Goal: Task Accomplishment & Management: Use online tool/utility

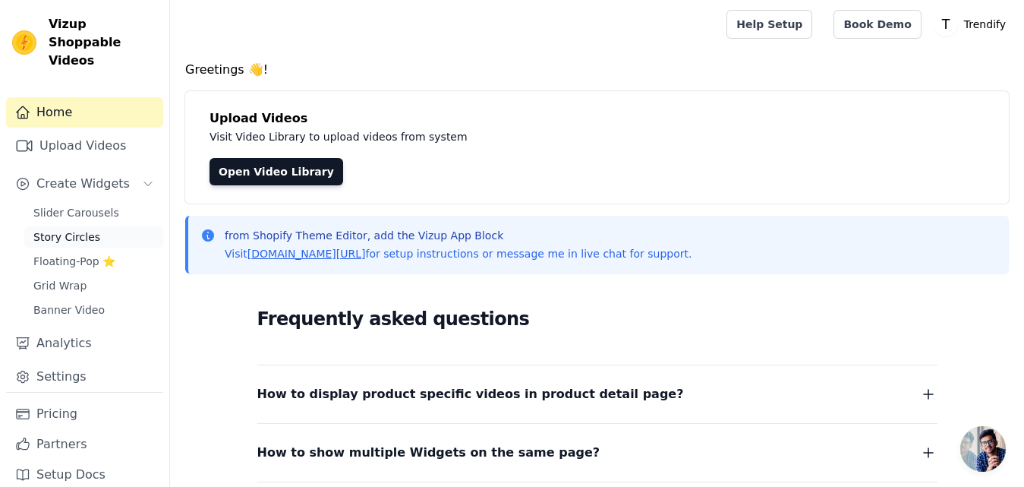
click at [66, 229] on span "Story Circles" at bounding box center [66, 236] width 67 height 15
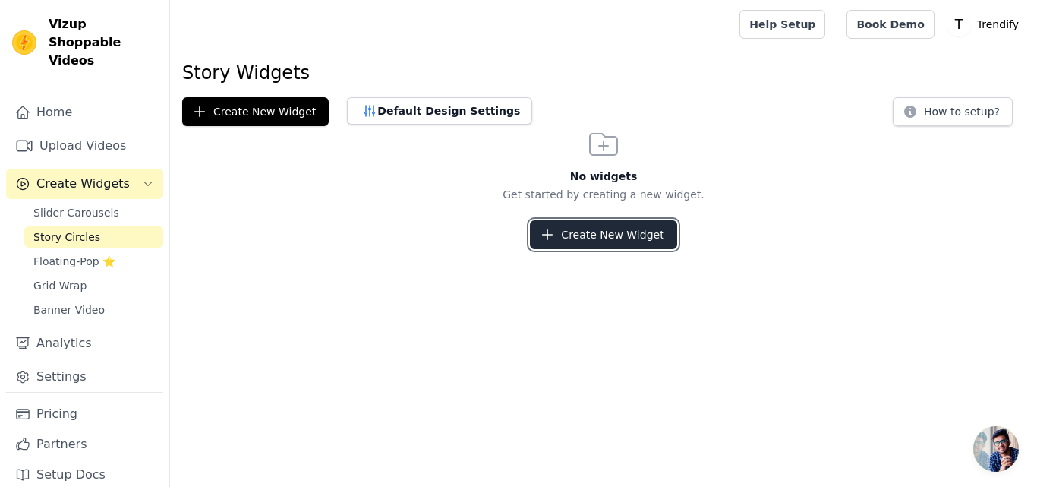
click at [591, 235] on button "Create New Widget" at bounding box center [603, 234] width 147 height 29
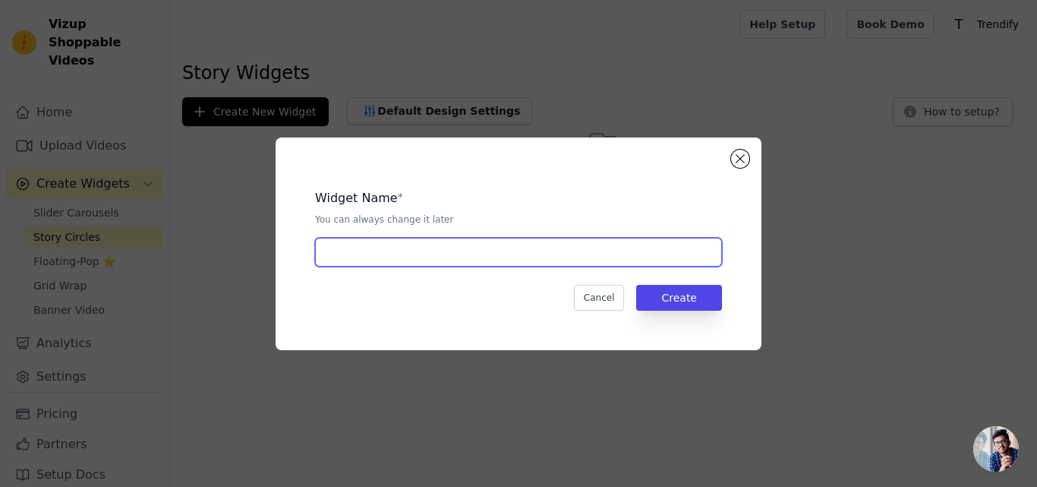
click at [419, 256] on input "text" at bounding box center [518, 252] width 407 height 29
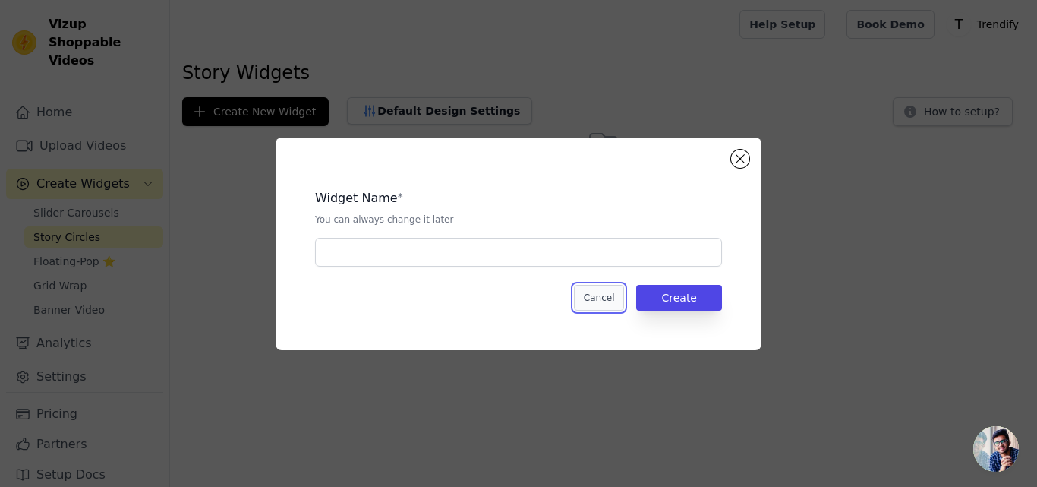
click at [607, 301] on button "Cancel" at bounding box center [599, 298] width 51 height 26
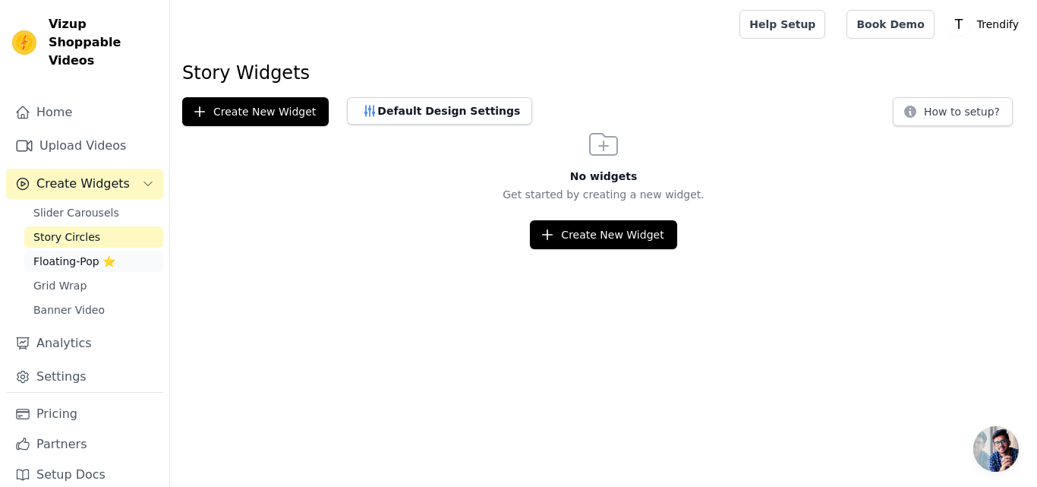
click at [71, 254] on span "Floating-Pop ⭐" at bounding box center [74, 261] width 82 height 15
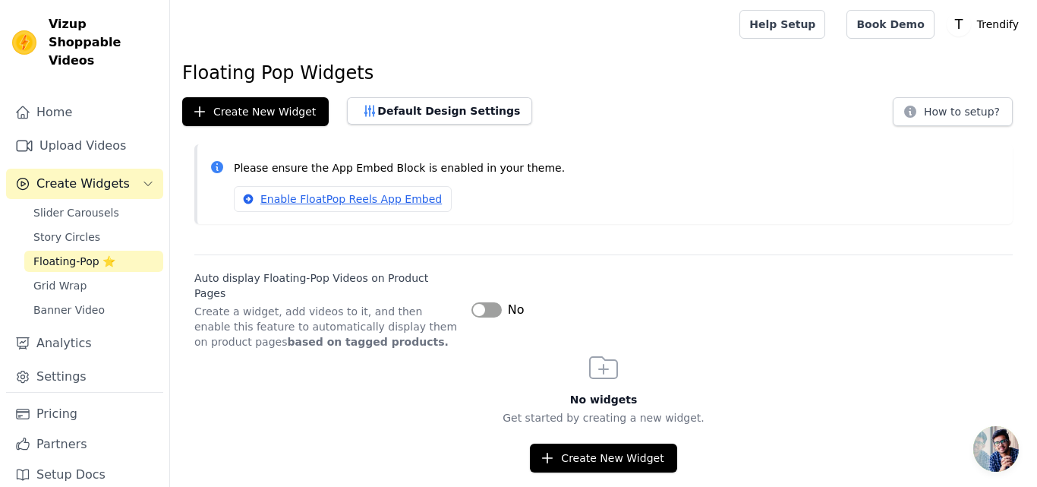
click at [482, 302] on button "Label" at bounding box center [486, 309] width 30 height 15
click at [480, 302] on button "Label" at bounding box center [486, 309] width 30 height 15
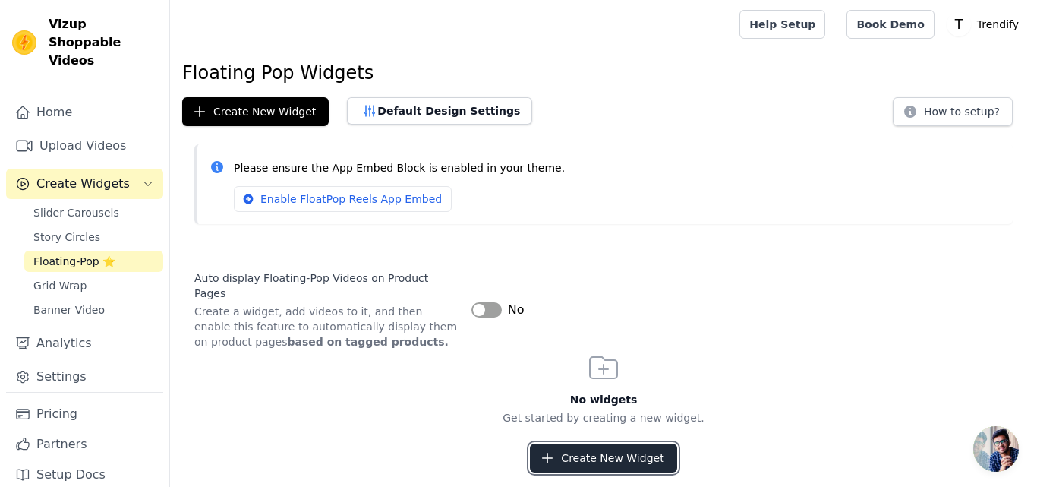
click at [599, 443] on button "Create New Widget" at bounding box center [603, 457] width 147 height 29
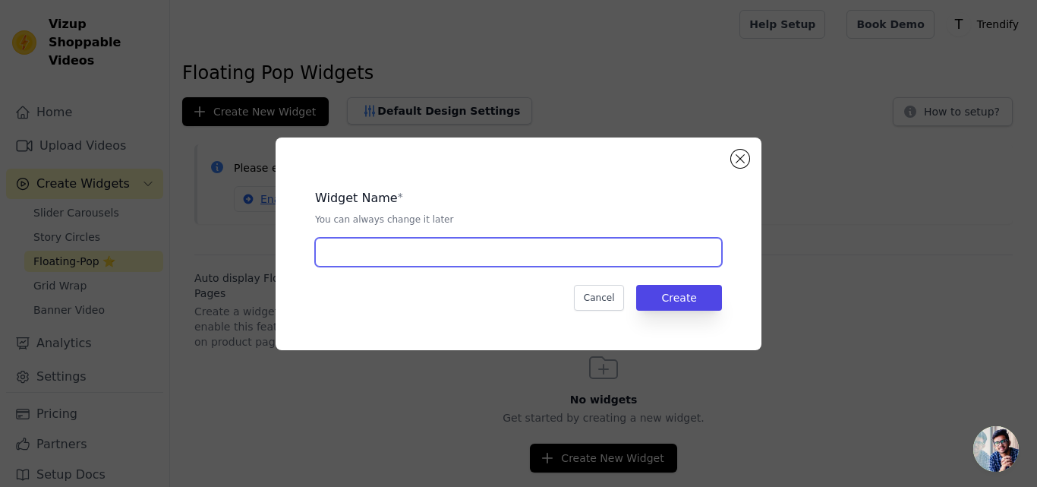
click at [351, 254] on input "text" at bounding box center [518, 252] width 407 height 29
type input "VB"
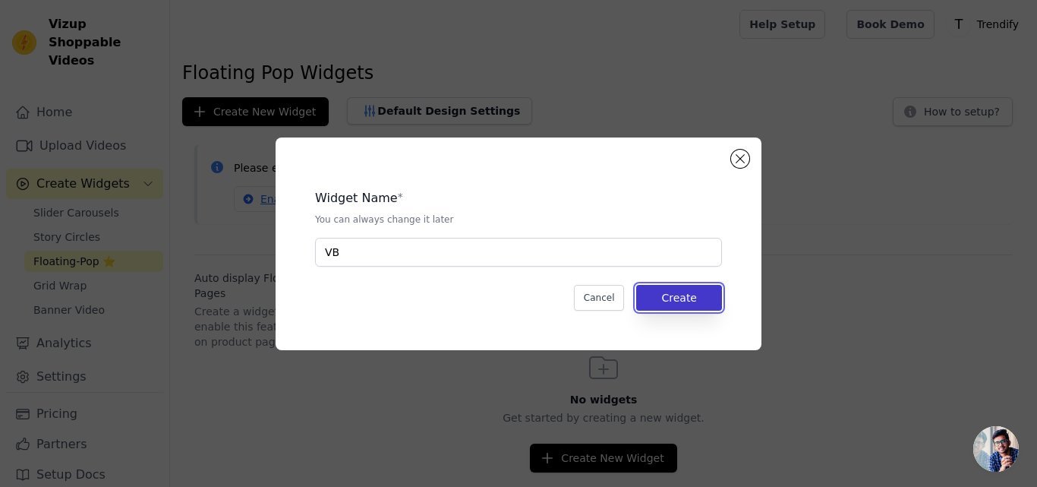
click at [685, 299] on button "Create" at bounding box center [679, 298] width 86 height 26
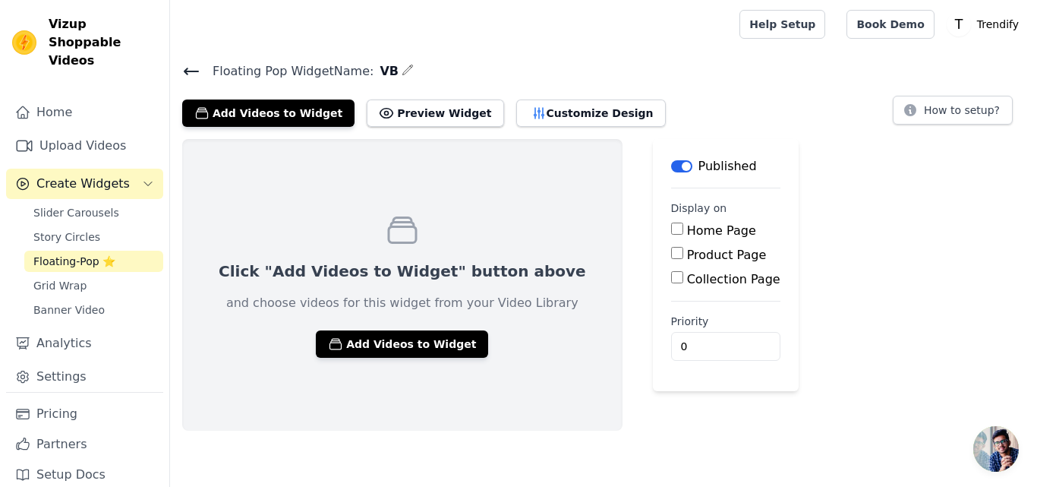
click at [671, 279] on input "Collection Page" at bounding box center [677, 277] width 12 height 12
checkbox input "true"
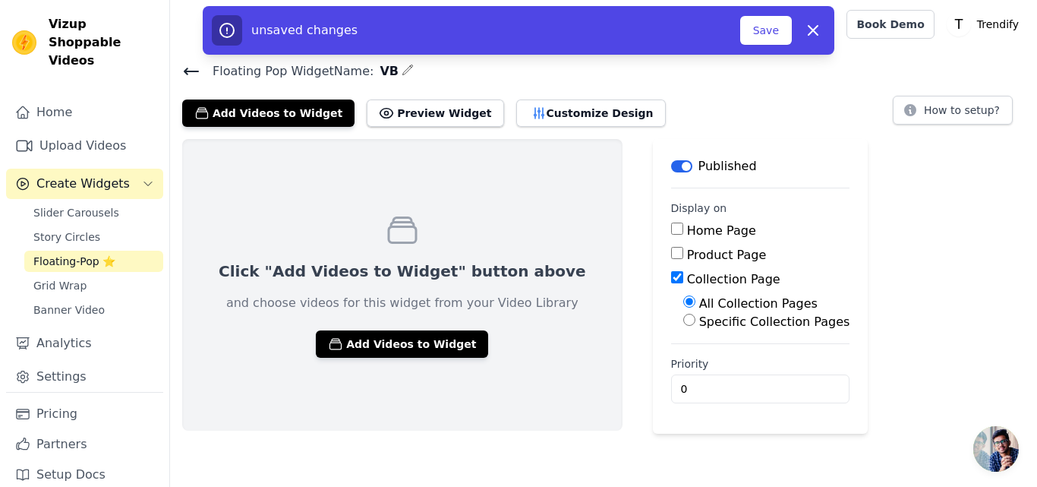
click at [683, 323] on input "Specific Collection Pages" at bounding box center [689, 320] width 12 height 12
radio input "true"
click at [671, 252] on input "Product Page" at bounding box center [677, 253] width 12 height 12
checkbox input "true"
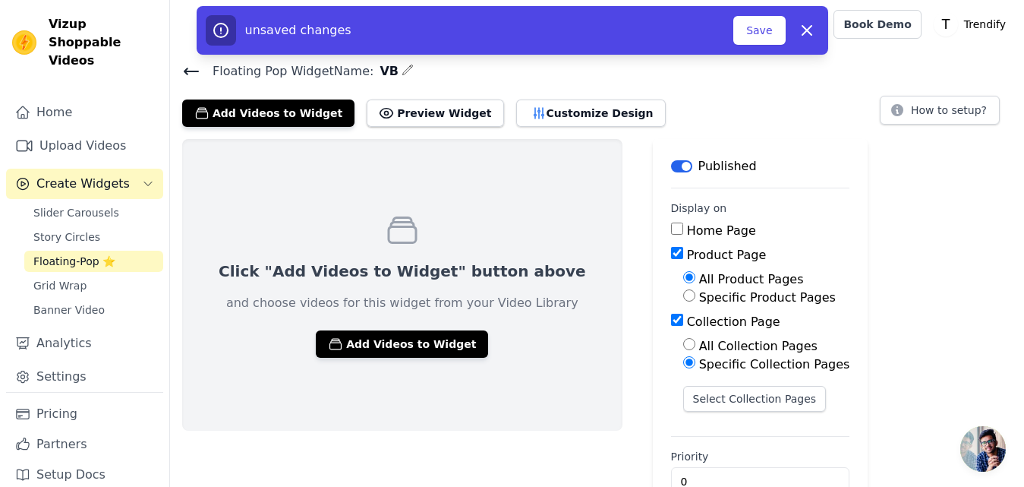
click at [671, 319] on input "Collection Page" at bounding box center [677, 320] width 12 height 12
checkbox input "false"
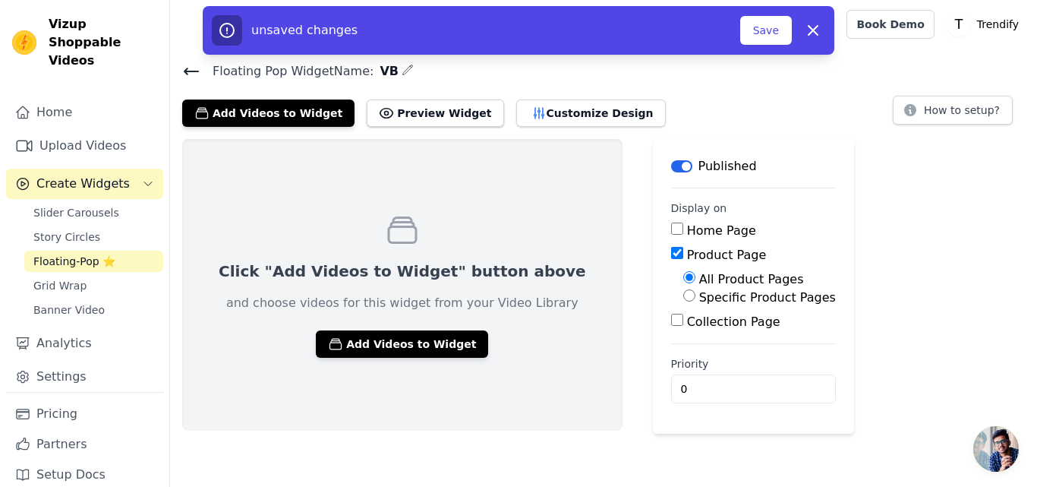
click at [683, 295] on input "Specific Product Pages" at bounding box center [689, 295] width 12 height 12
radio input "true"
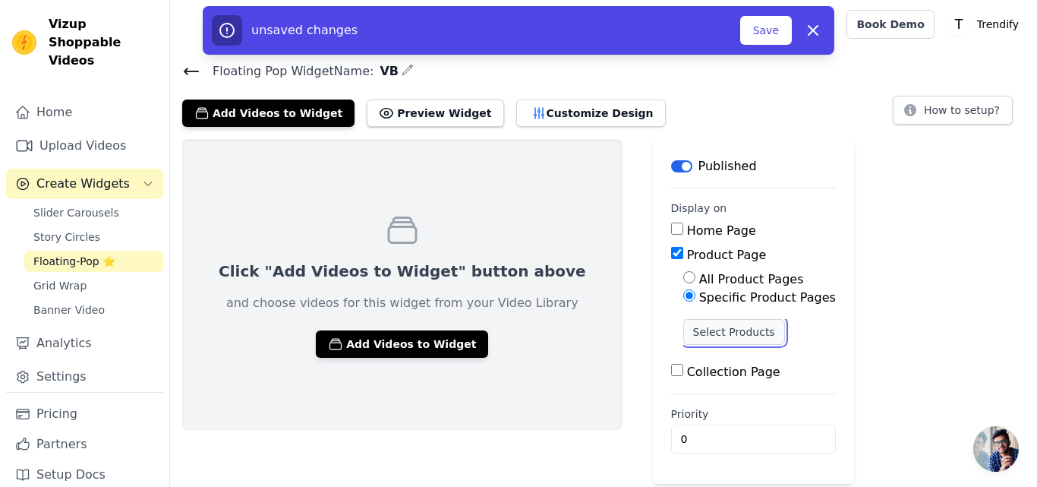
click at [683, 333] on button "Select Products" at bounding box center [734, 332] width 102 height 26
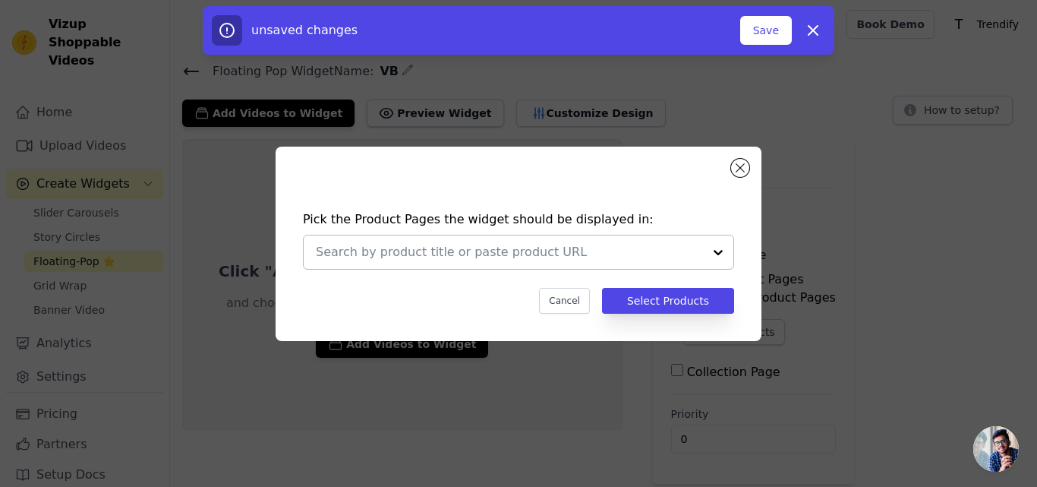
click at [528, 248] on input "text" at bounding box center [509, 252] width 387 height 18
click at [742, 167] on button "Close modal" at bounding box center [740, 168] width 18 height 18
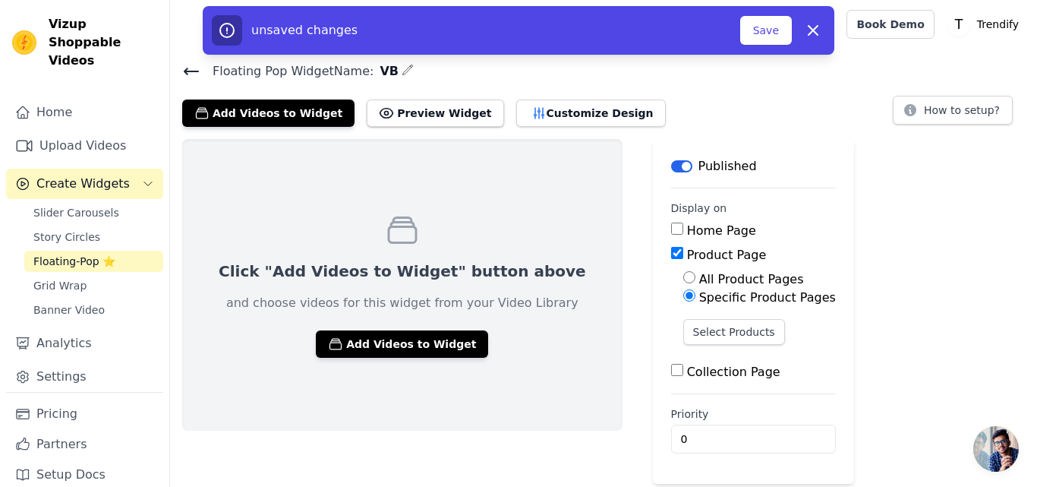
click at [671, 254] on input "Product Page" at bounding box center [677, 253] width 12 height 12
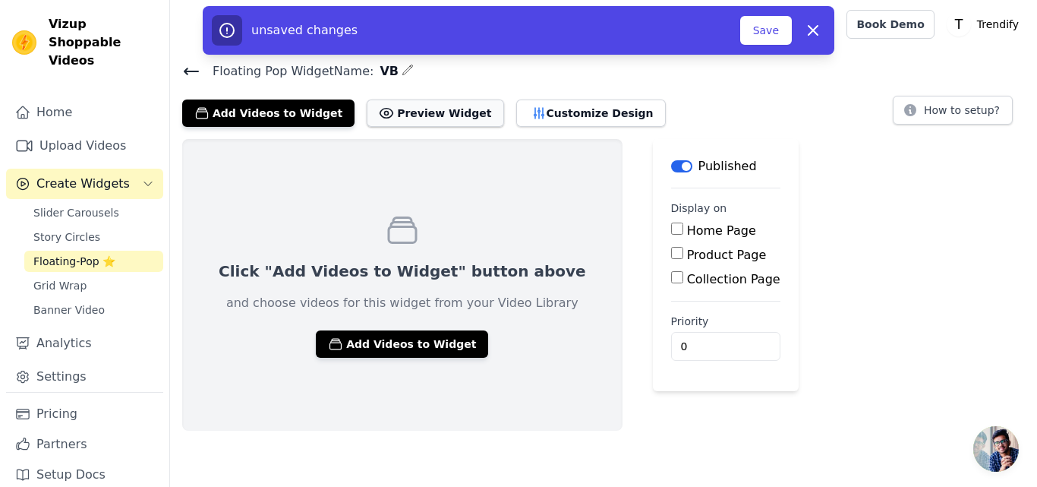
click at [386, 118] on button "Preview Widget" at bounding box center [435, 112] width 137 height 27
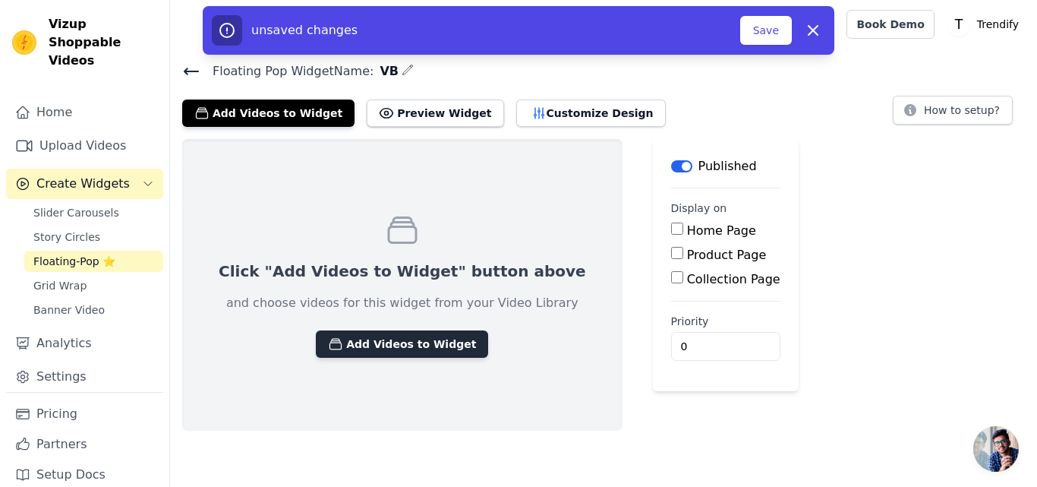
click at [355, 343] on button "Add Videos to Widget" at bounding box center [402, 343] width 172 height 27
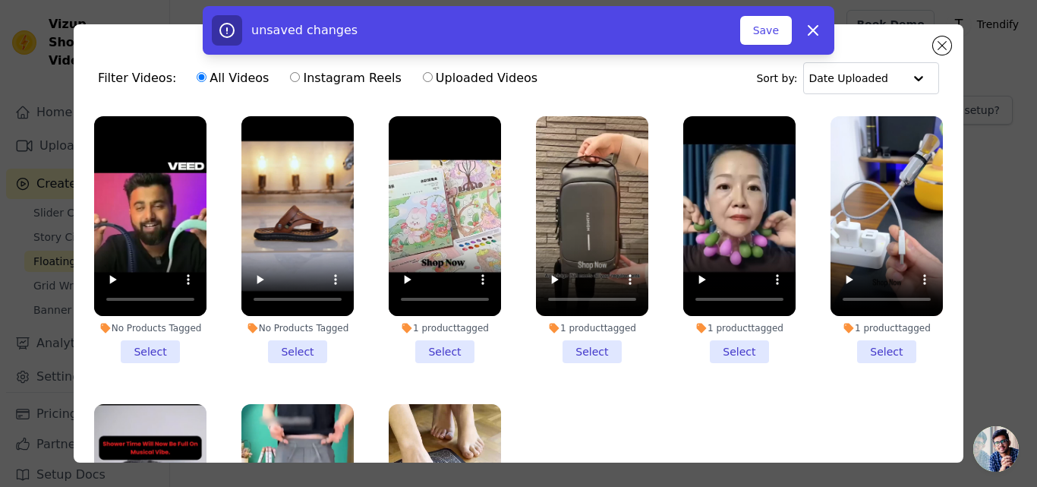
click at [143, 345] on li "No Products Tagged Select" at bounding box center [150, 239] width 112 height 247
click at [0, 0] on input "No Products Tagged Select" at bounding box center [0, 0] width 0 height 0
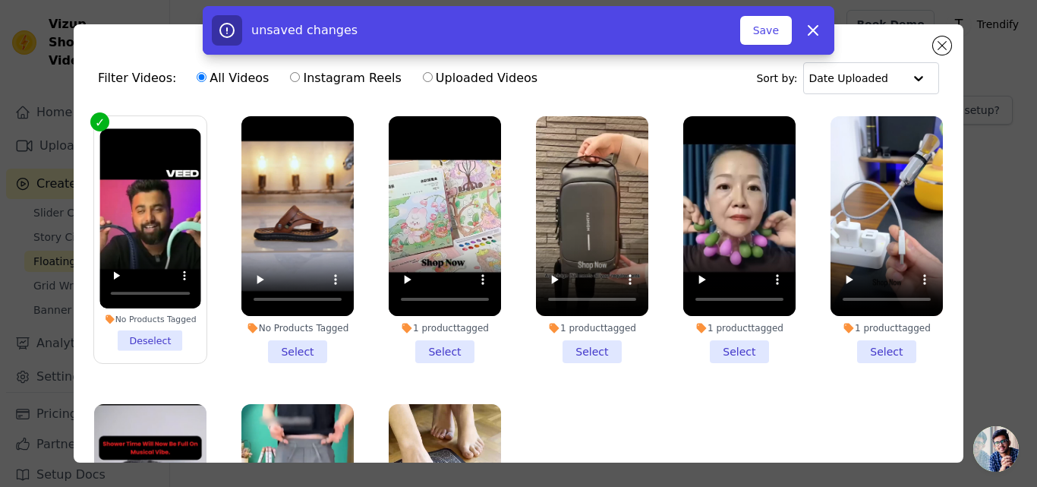
click at [141, 339] on li "No Products Tagged Deselect" at bounding box center [149, 239] width 101 height 222
click at [0, 0] on input "No Products Tagged Deselect" at bounding box center [0, 0] width 0 height 0
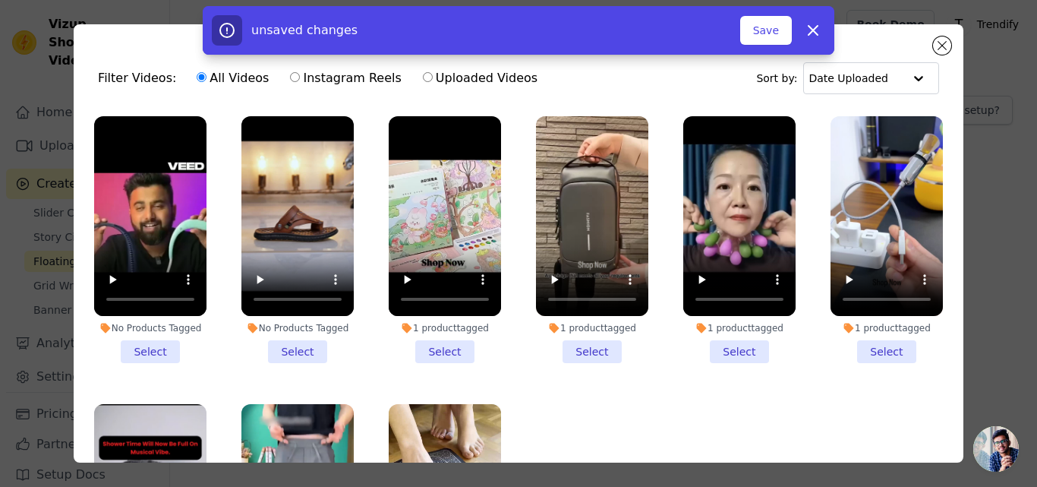
click at [573, 346] on li "1 product tagged Select" at bounding box center [592, 239] width 112 height 247
click at [0, 0] on input "1 product tagged Select" at bounding box center [0, 0] width 0 height 0
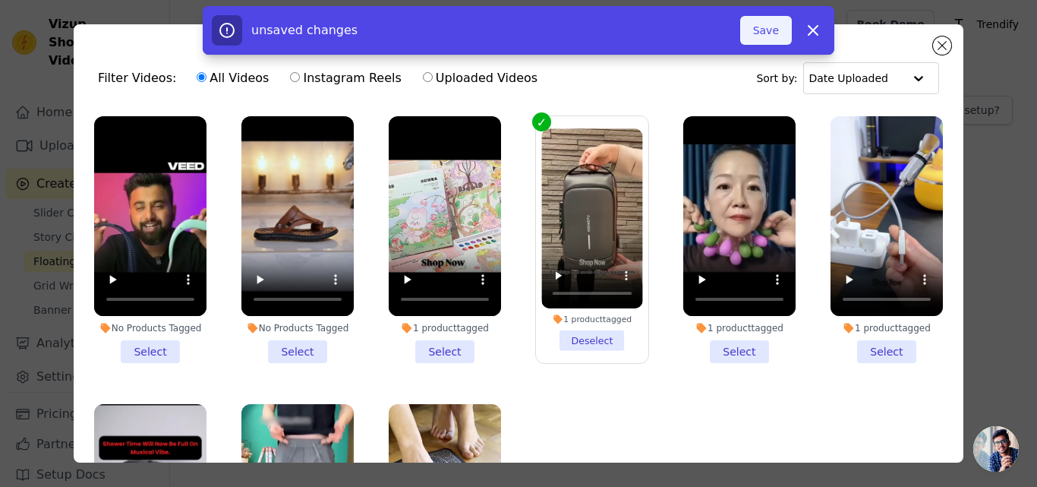
click at [768, 33] on button "Save" at bounding box center [766, 30] width 52 height 29
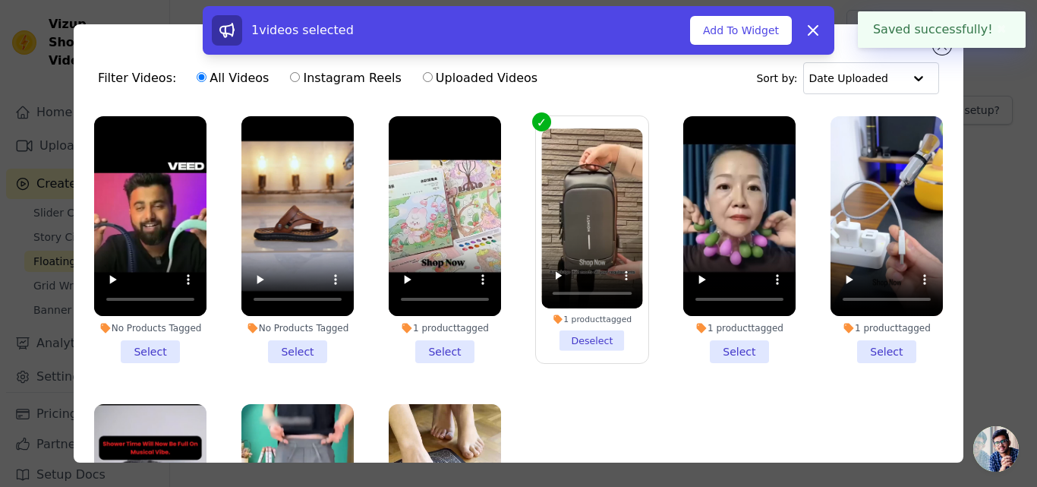
click at [999, 32] on button "✖" at bounding box center [1001, 29] width 17 height 18
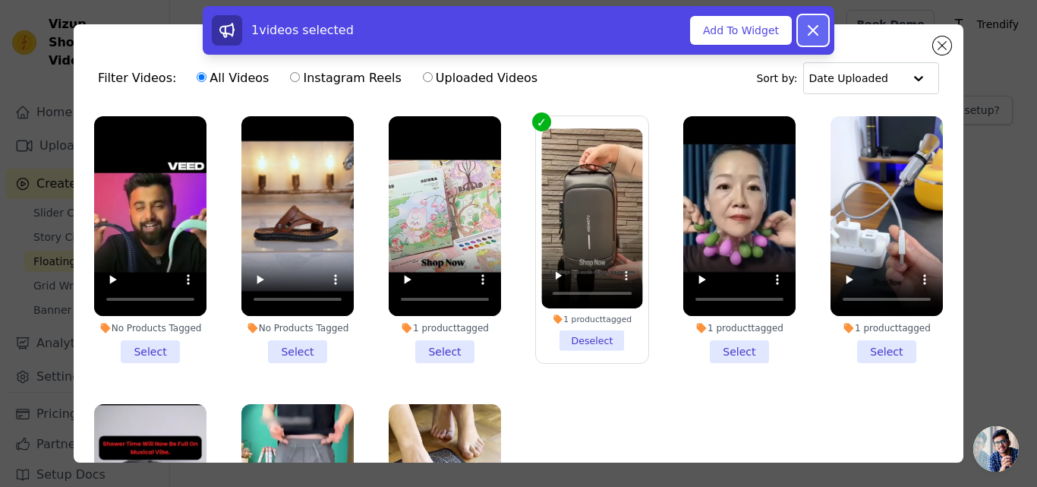
click at [809, 33] on icon at bounding box center [813, 30] width 9 height 9
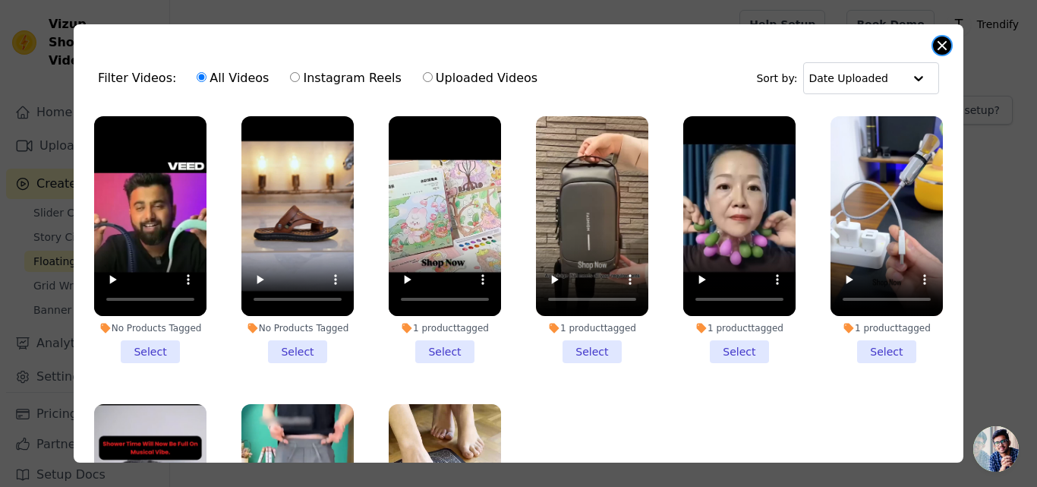
click at [943, 46] on button "Close modal" at bounding box center [942, 45] width 18 height 18
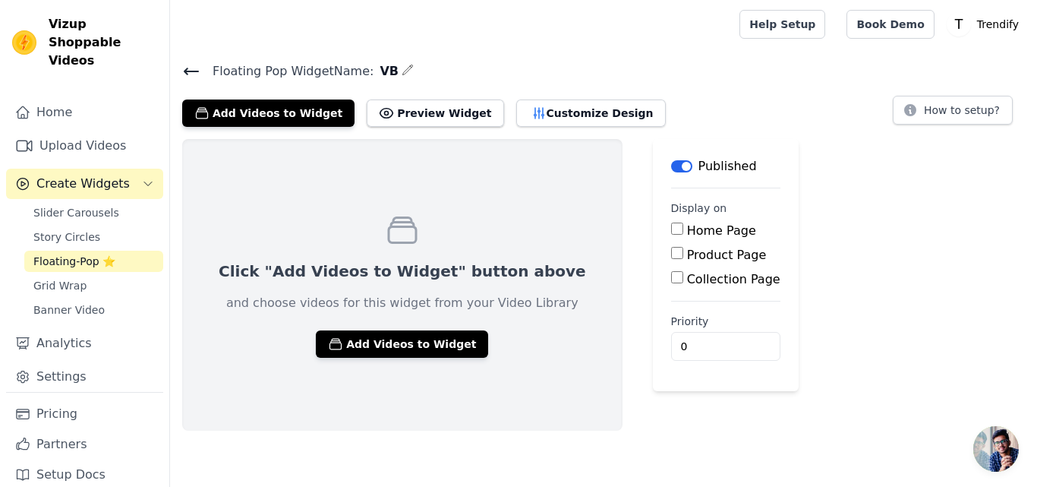
click at [671, 253] on input "Product Page" at bounding box center [677, 253] width 12 height 12
checkbox input "true"
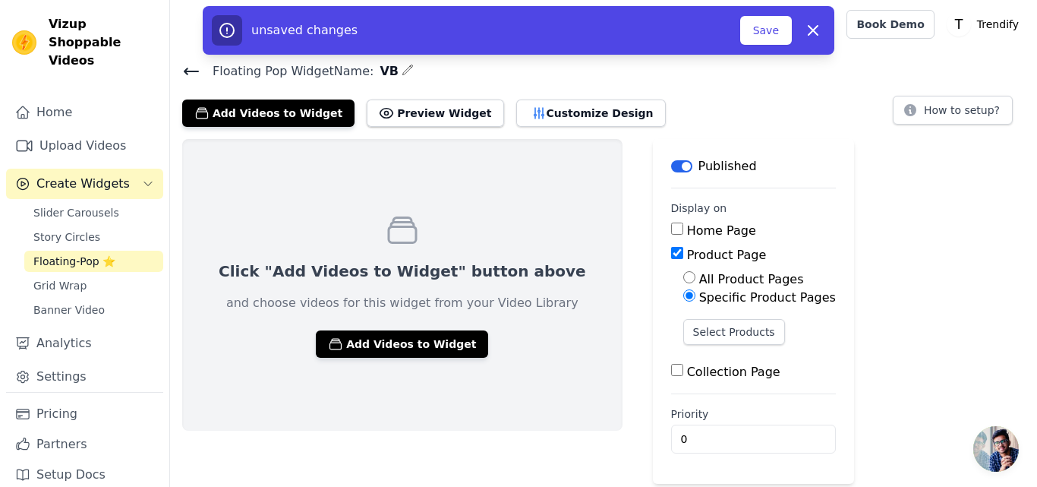
click at [683, 280] on input "All Product Pages" at bounding box center [689, 277] width 12 height 12
radio input "true"
click at [393, 116] on button "Preview Widget" at bounding box center [435, 112] width 137 height 27
click at [671, 251] on input "Product Page" at bounding box center [677, 253] width 12 height 12
checkbox input "false"
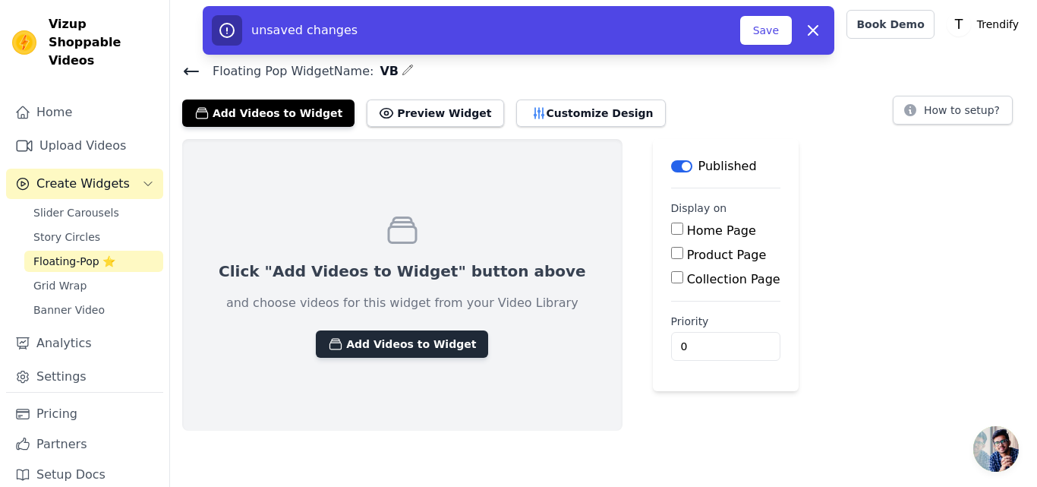
click at [394, 348] on button "Add Videos to Widget" at bounding box center [402, 343] width 172 height 27
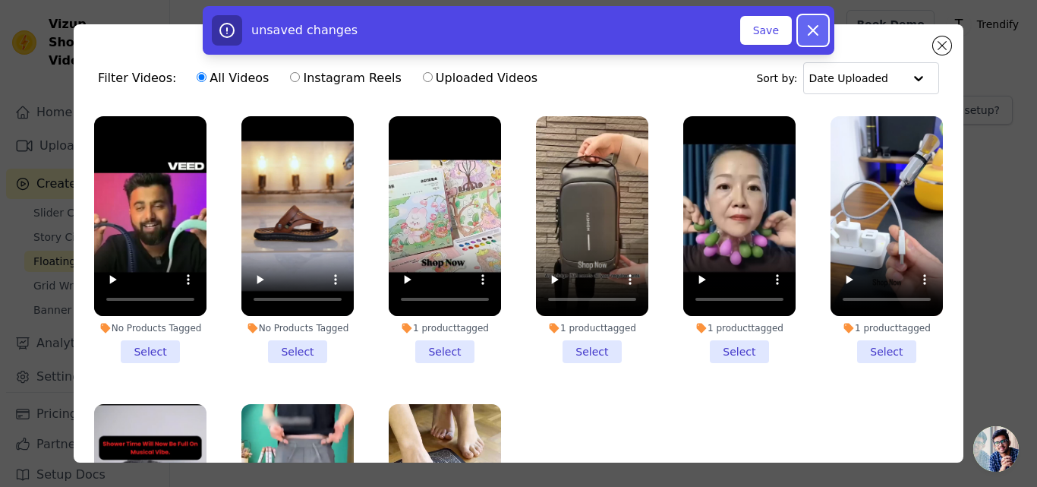
click at [811, 33] on icon "button" at bounding box center [813, 30] width 9 height 9
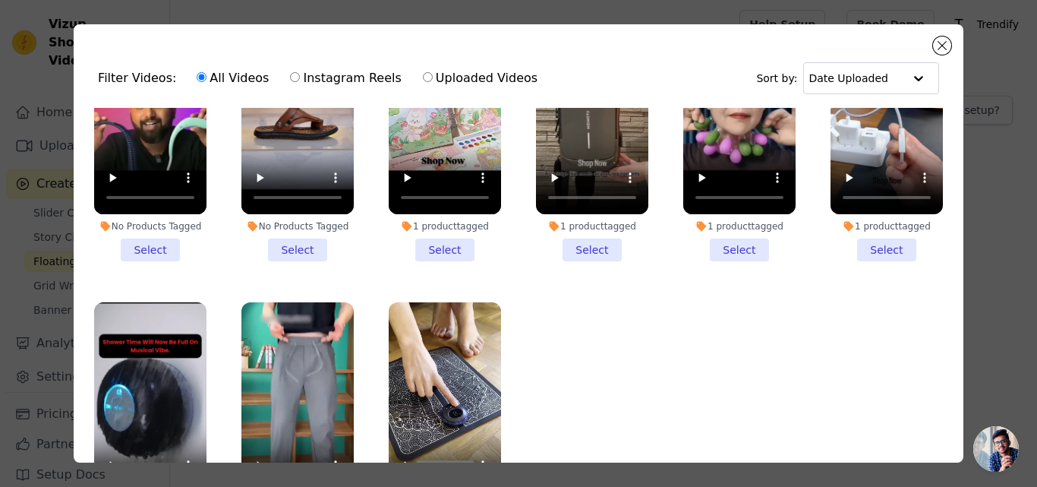
scroll to position [103, 0]
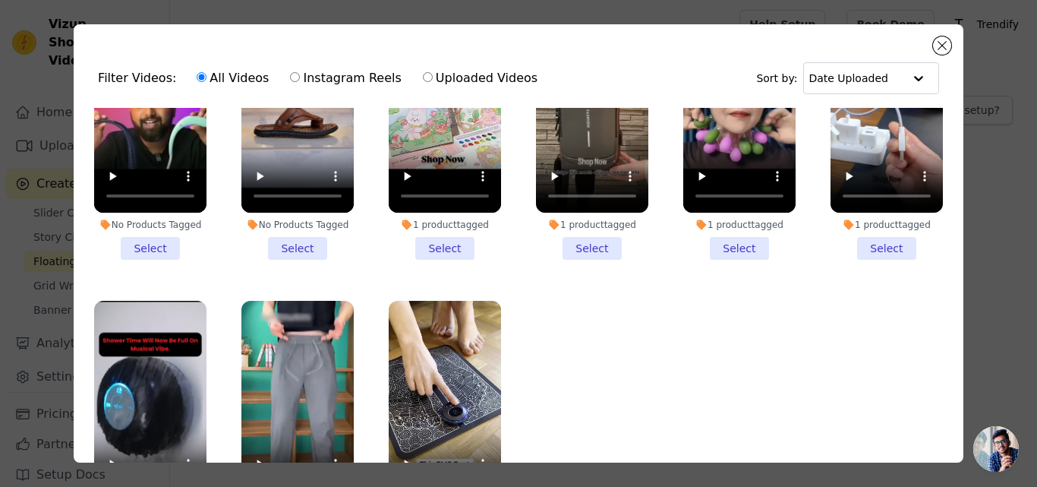
click at [586, 248] on li "1 product tagged Select" at bounding box center [592, 136] width 112 height 247
click at [0, 0] on input "1 product tagged Select" at bounding box center [0, 0] width 0 height 0
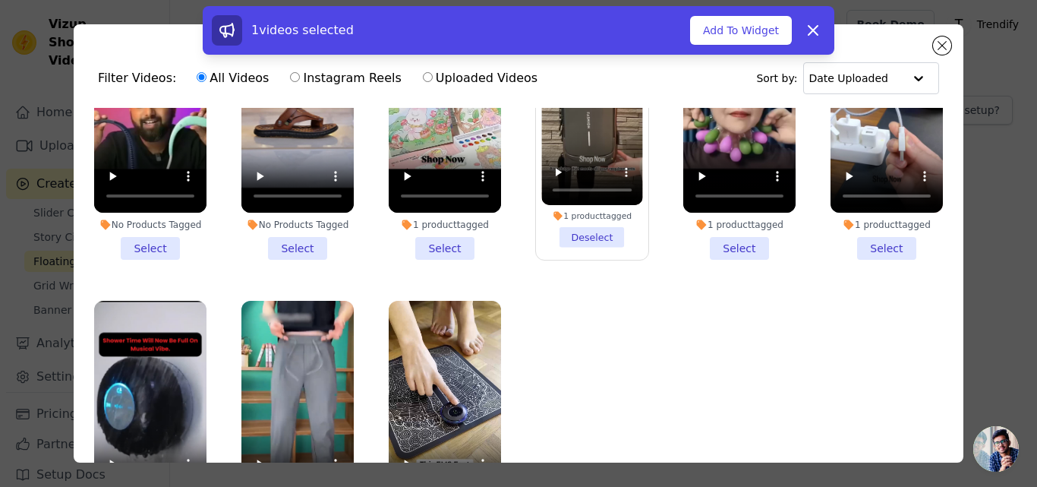
click at [718, 242] on li "1 product tagged Select" at bounding box center [739, 136] width 112 height 247
click at [0, 0] on input "1 product tagged Select" at bounding box center [0, 0] width 0 height 0
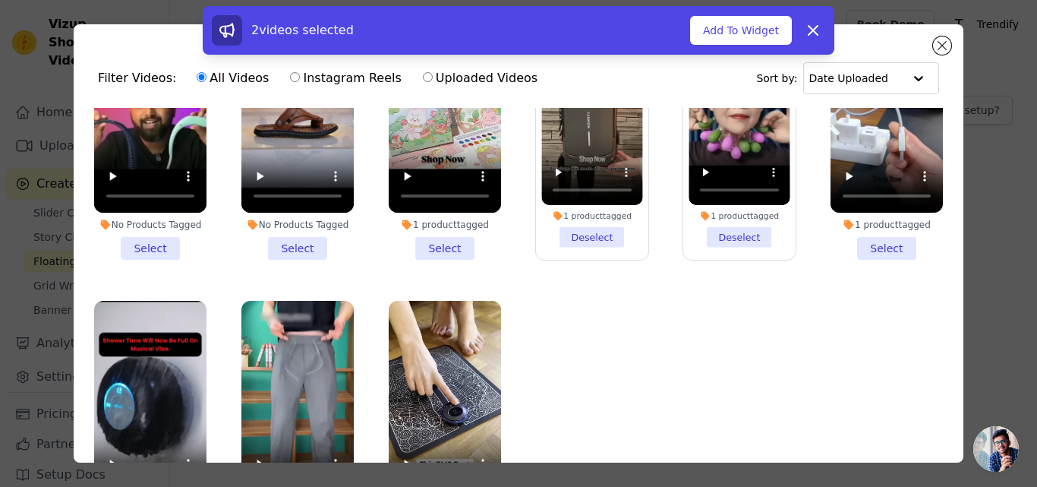
click at [428, 242] on li "1 product tagged Select" at bounding box center [445, 136] width 112 height 247
click at [0, 0] on input "1 product tagged Select" at bounding box center [0, 0] width 0 height 0
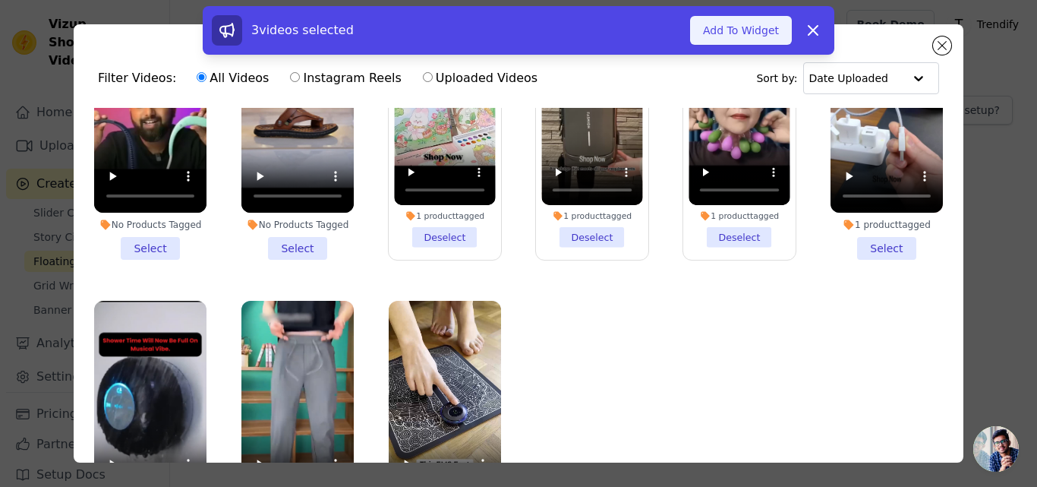
click at [735, 34] on button "Add To Widget" at bounding box center [741, 30] width 102 height 29
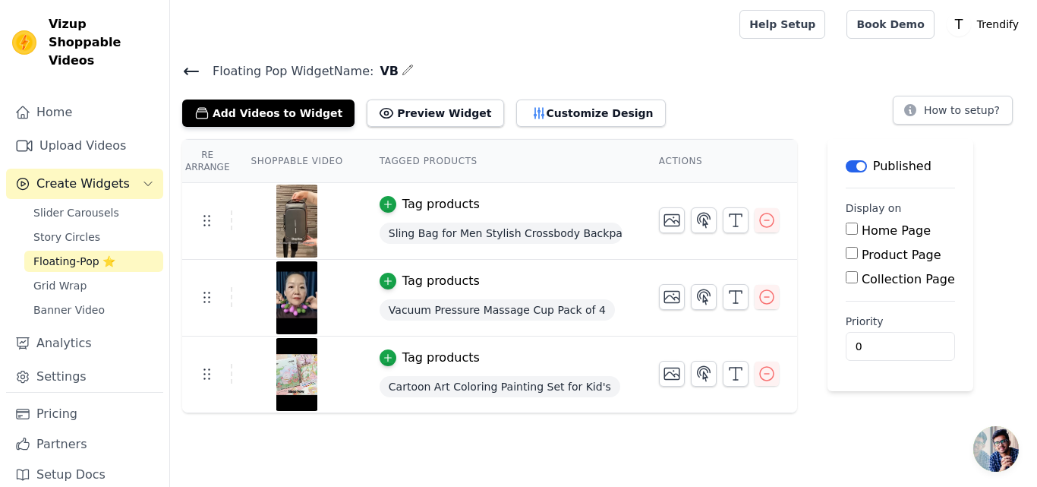
click at [846, 278] on input "Collection Page" at bounding box center [852, 277] width 12 height 12
checkbox input "true"
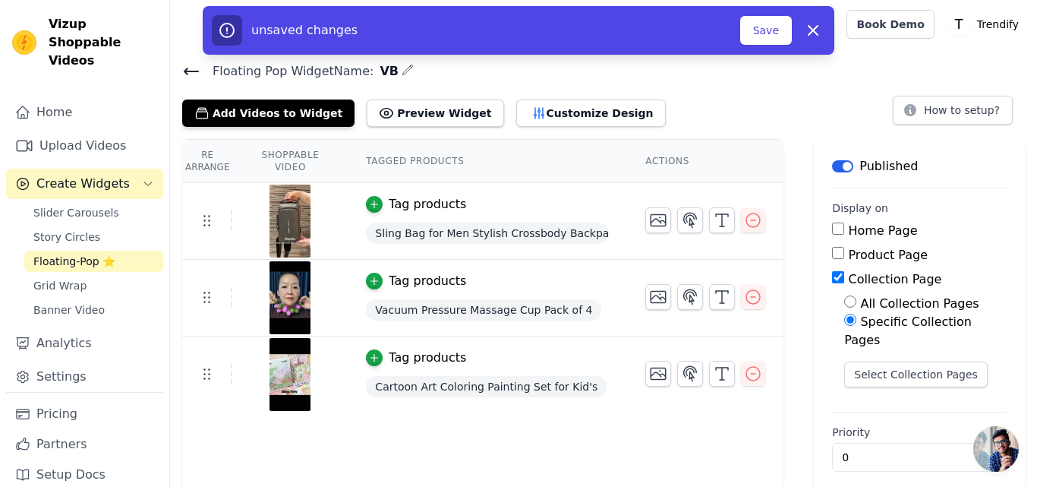
click at [854, 301] on input "All Collection Pages" at bounding box center [850, 301] width 12 height 12
radio input "true"
click at [760, 28] on button "Save" at bounding box center [766, 30] width 52 height 29
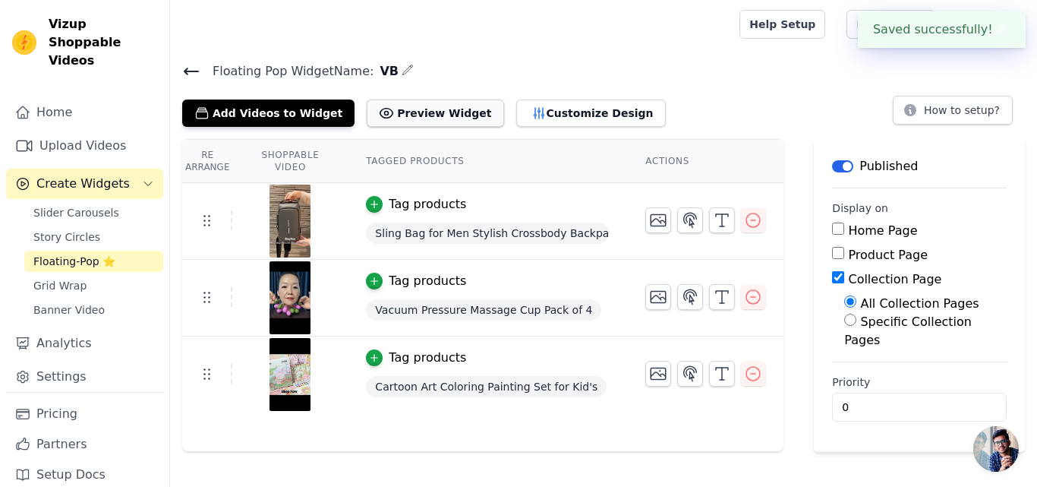
click at [402, 121] on button "Preview Widget" at bounding box center [435, 112] width 137 height 27
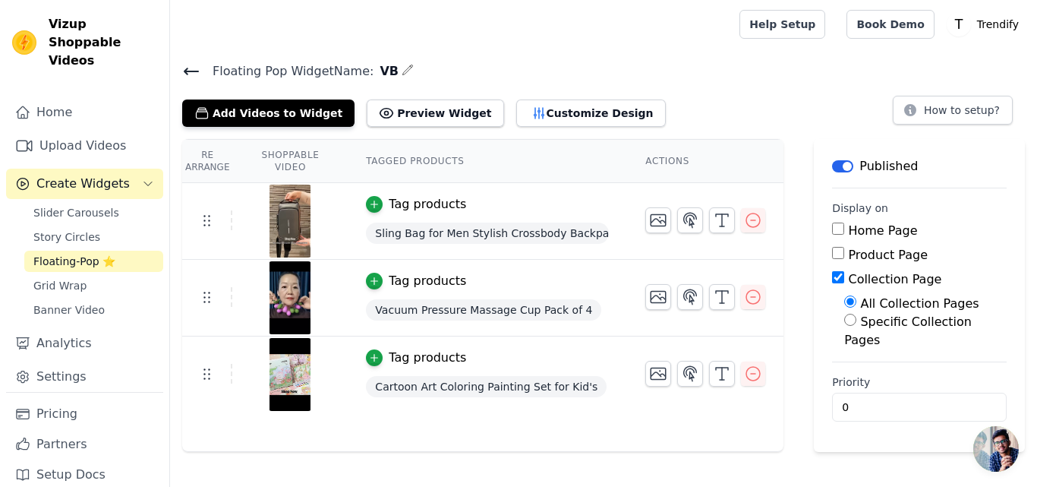
click at [842, 260] on div "Product Page" at bounding box center [919, 255] width 175 height 18
click at [844, 255] on input "Product Page" at bounding box center [838, 253] width 12 height 12
checkbox input "true"
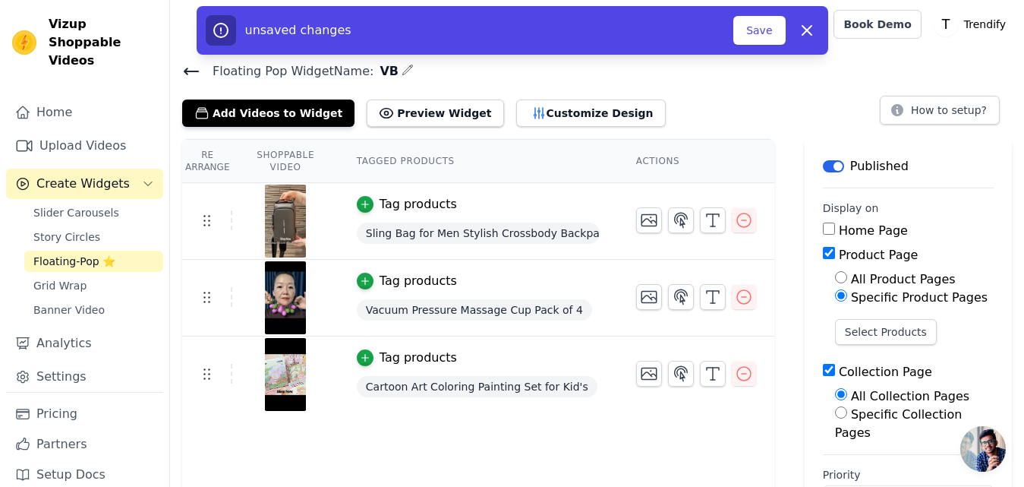
click at [835, 369] on input "Collection Page" at bounding box center [829, 370] width 12 height 12
checkbox input "false"
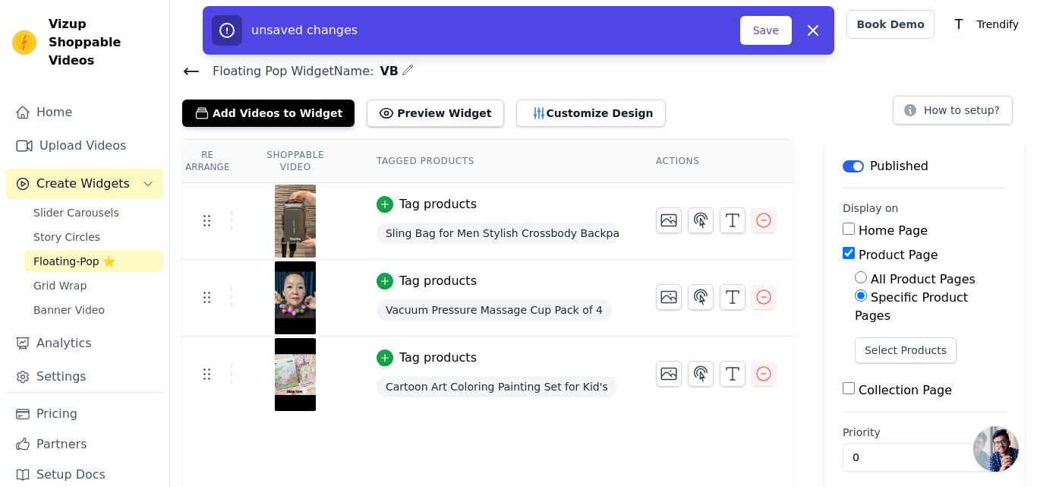
click at [843, 228] on input "Home Page" at bounding box center [849, 228] width 12 height 12
checkbox input "true"
click at [843, 252] on input "Product Page" at bounding box center [849, 253] width 12 height 12
checkbox input "false"
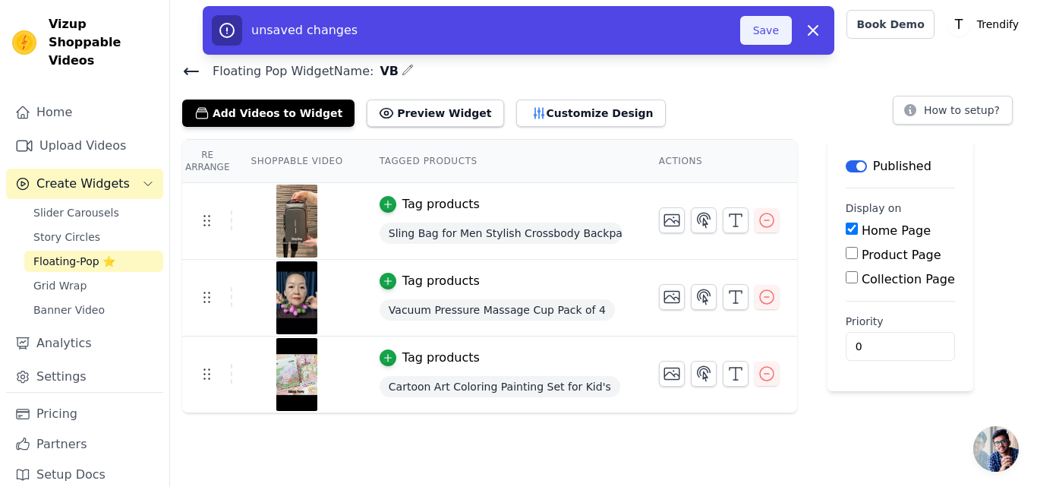
click at [770, 28] on button "Save" at bounding box center [766, 30] width 52 height 29
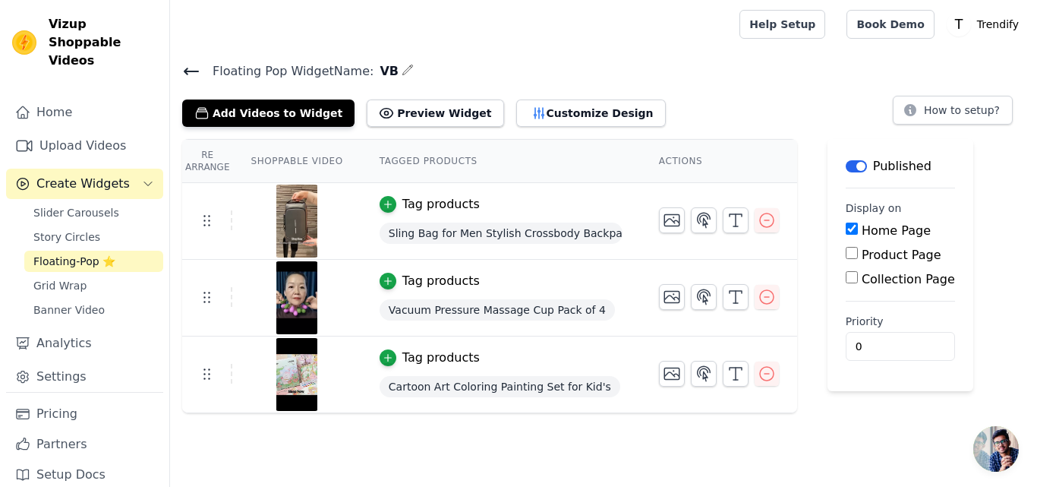
click at [302, 159] on th "Shoppable Video" at bounding box center [296, 161] width 128 height 43
click at [846, 170] on button "Label" at bounding box center [856, 166] width 21 height 12
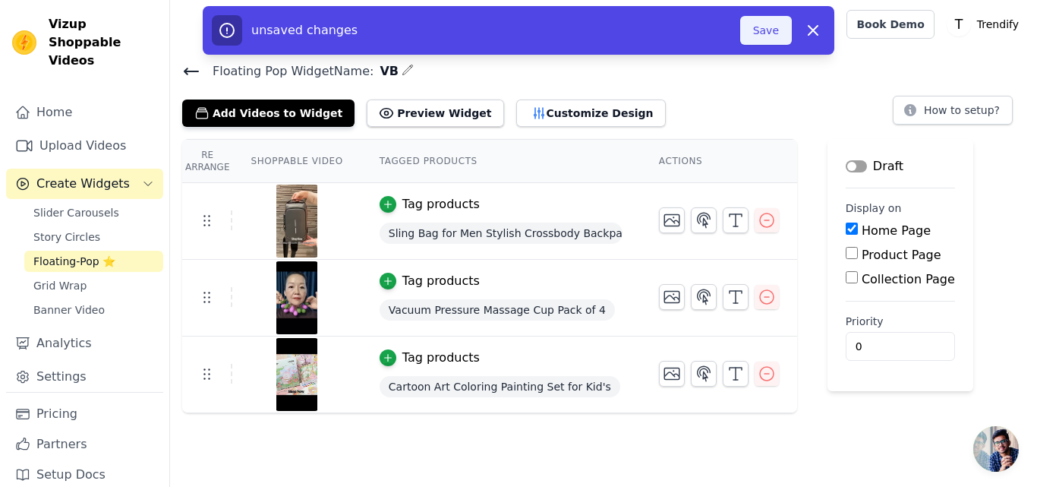
click at [770, 37] on button "Save" at bounding box center [766, 30] width 52 height 29
click at [766, 33] on button "Save" at bounding box center [766, 30] width 52 height 29
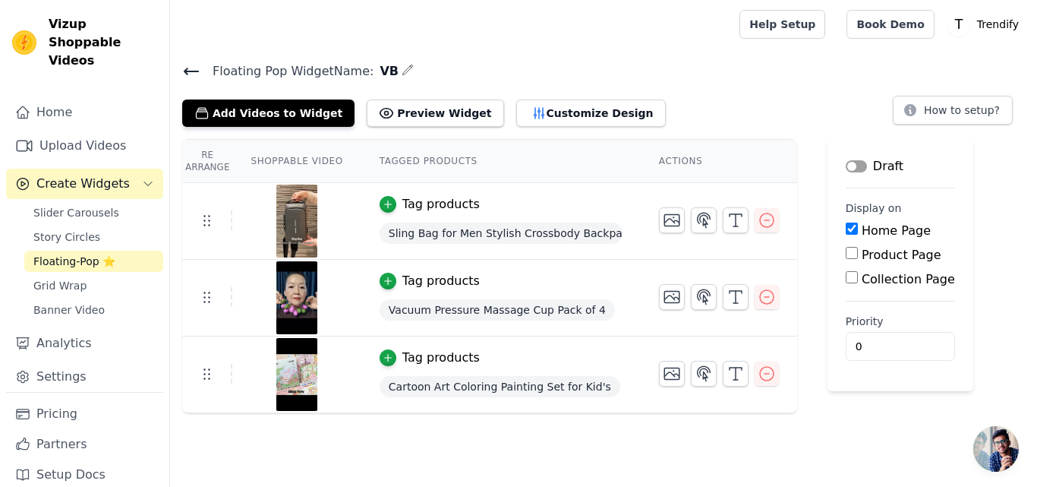
click at [850, 166] on button "Label" at bounding box center [856, 166] width 21 height 12
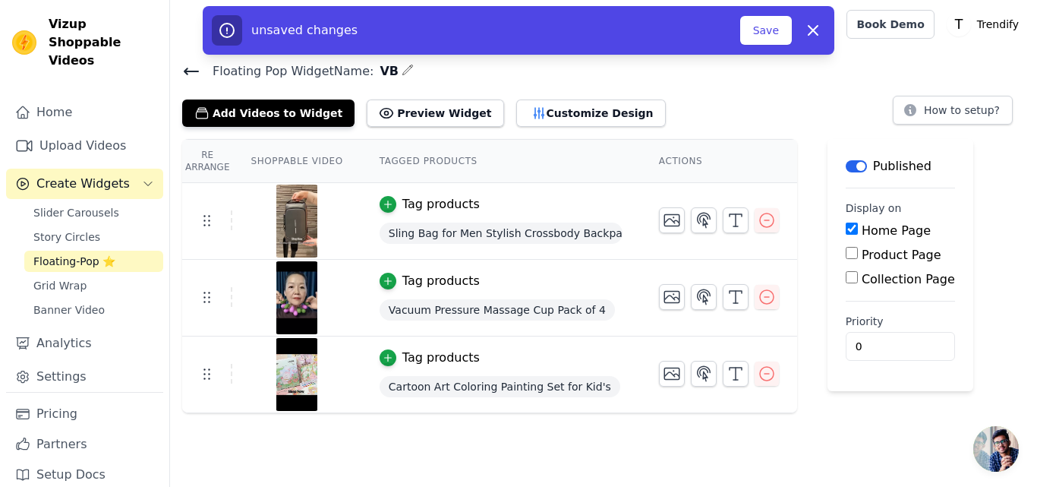
click at [846, 231] on input "Home Page" at bounding box center [852, 228] width 12 height 12
checkbox input "false"
click at [767, 30] on button "Save" at bounding box center [766, 30] width 52 height 29
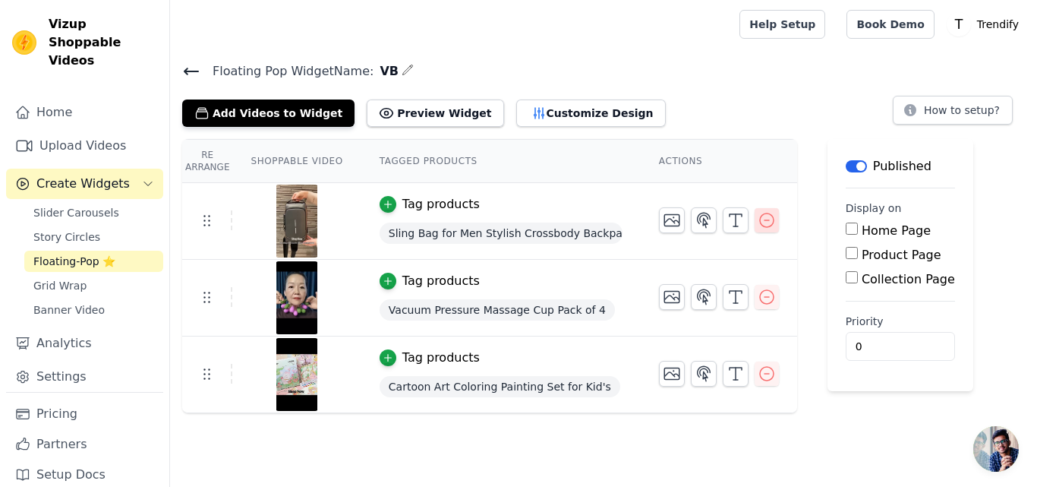
click at [758, 220] on icon "button" at bounding box center [767, 220] width 18 height 18
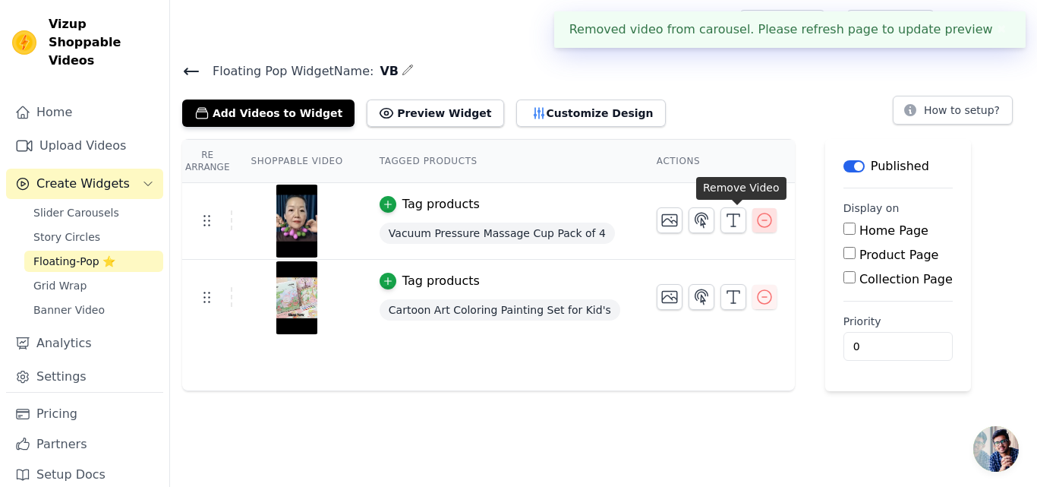
click at [755, 220] on icon "button" at bounding box center [764, 220] width 18 height 18
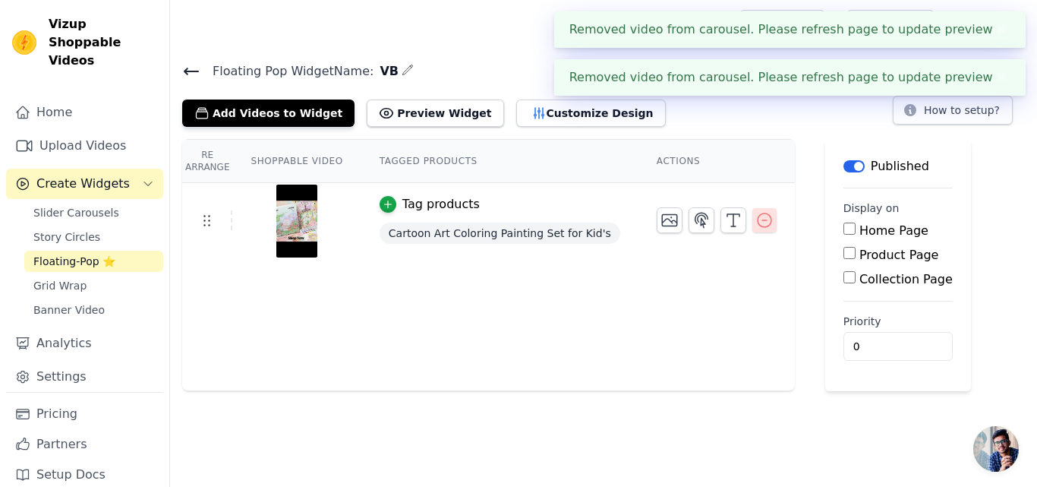
click at [755, 219] on icon "button" at bounding box center [764, 220] width 18 height 18
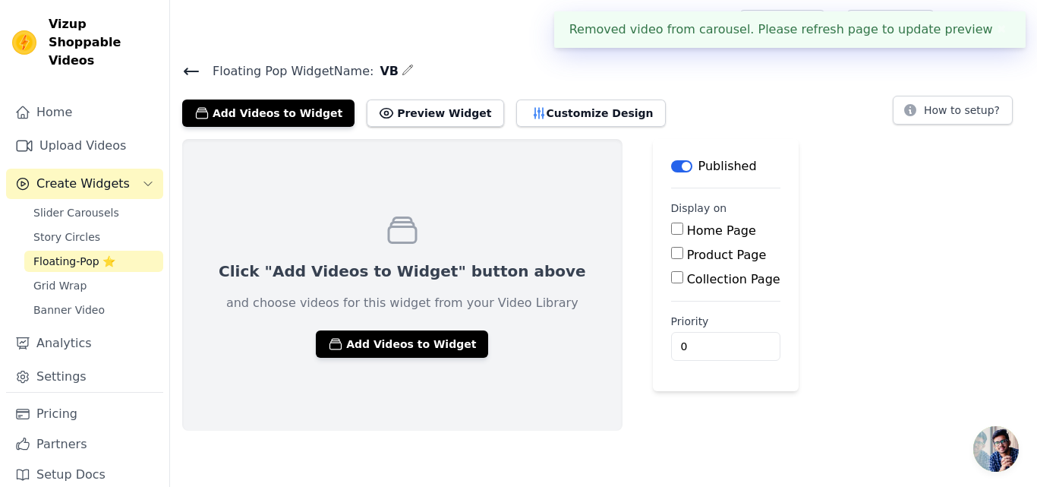
click at [671, 166] on button "Label" at bounding box center [681, 166] width 21 height 12
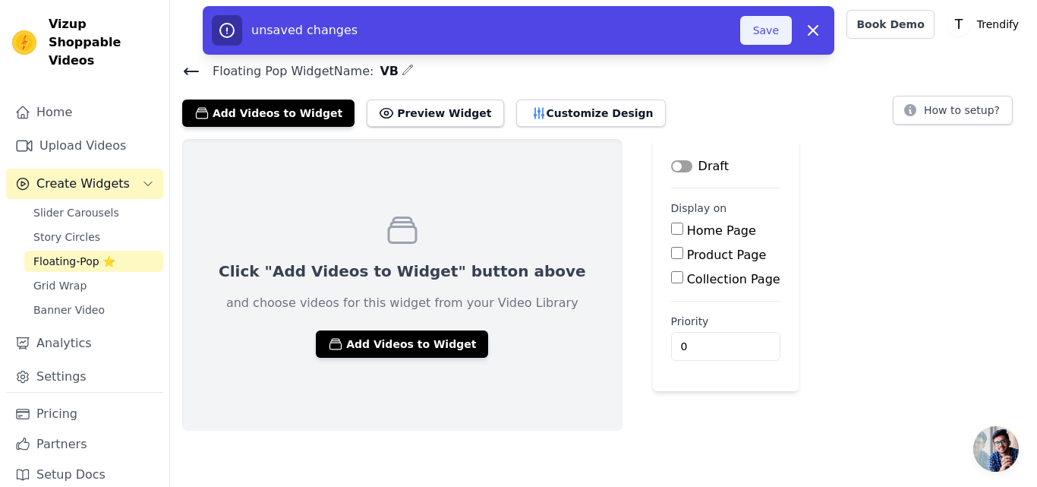
click at [765, 31] on button "Save" at bounding box center [766, 30] width 52 height 29
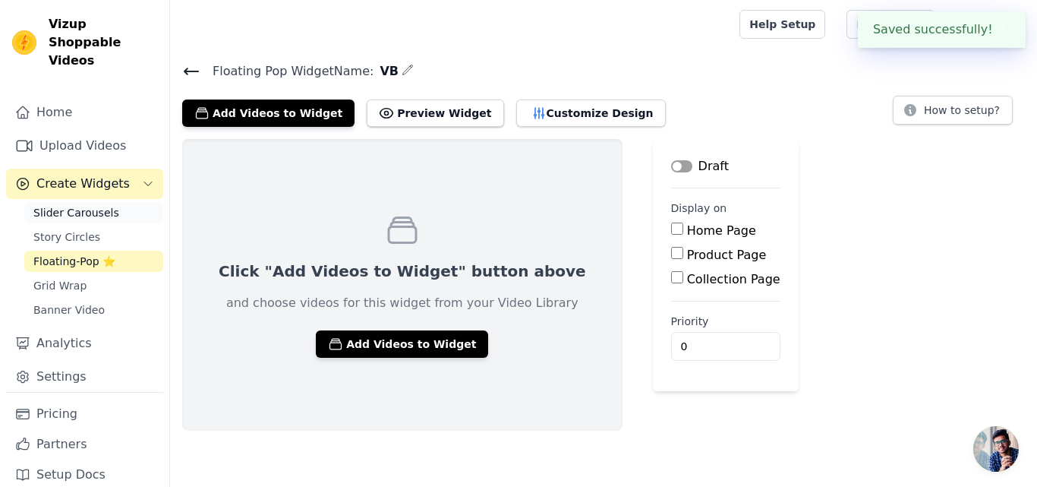
click at [65, 205] on span "Slider Carousels" at bounding box center [76, 212] width 86 height 15
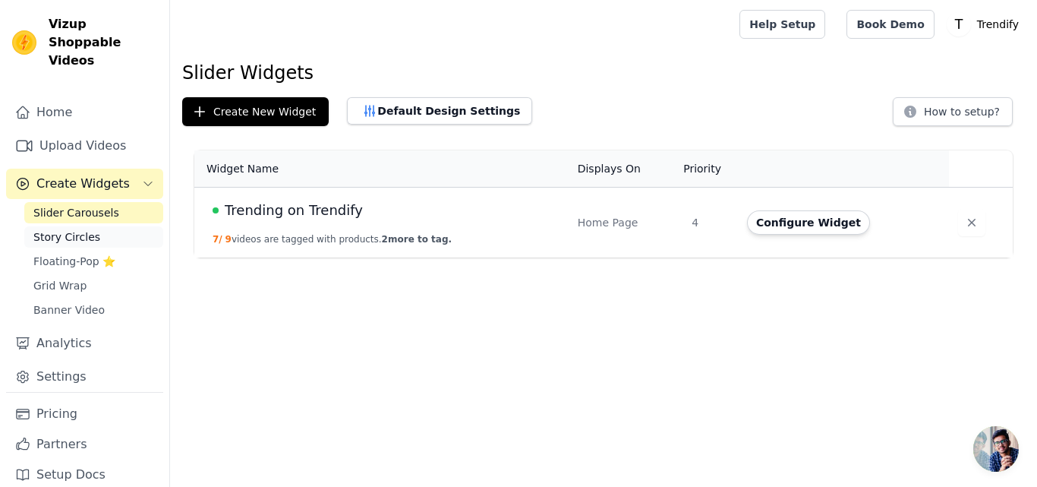
click at [51, 229] on span "Story Circles" at bounding box center [66, 236] width 67 height 15
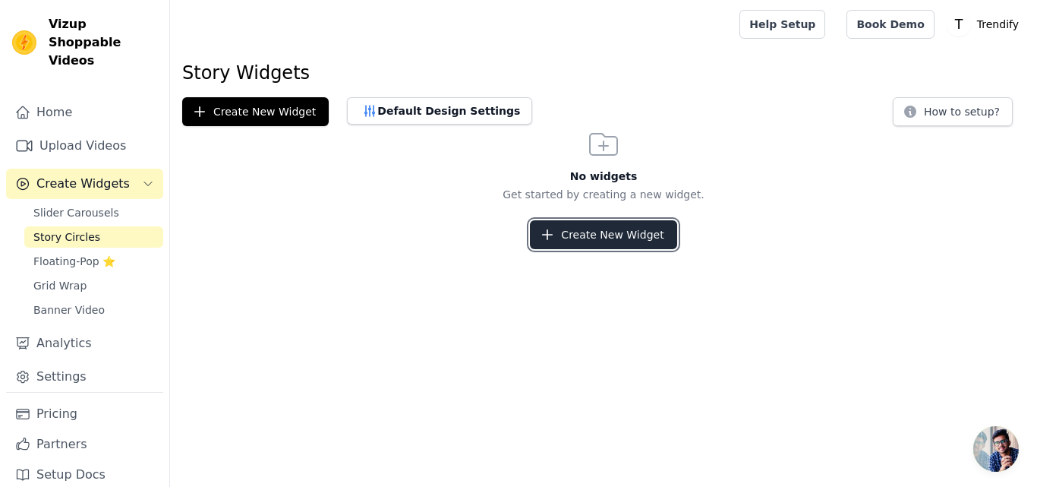
click at [580, 230] on button "Create New Widget" at bounding box center [603, 234] width 147 height 29
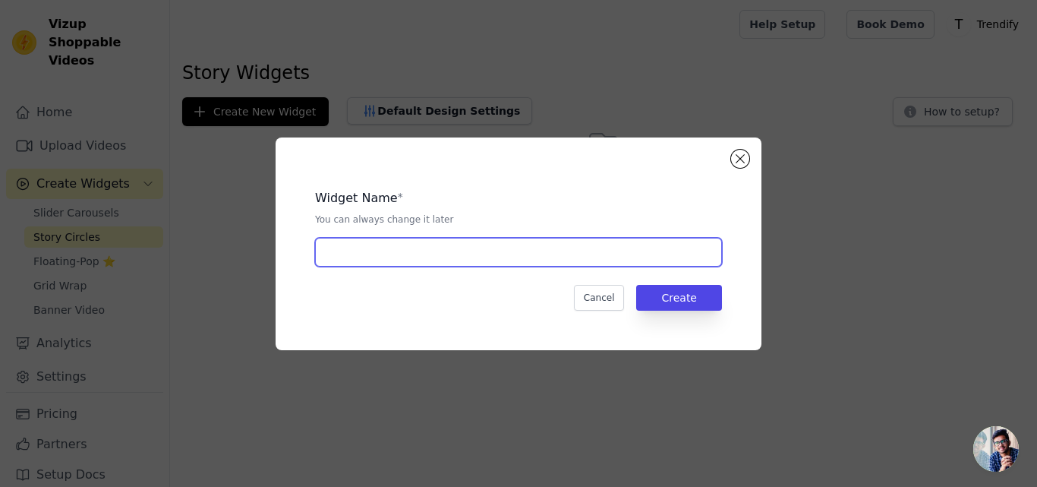
click at [402, 256] on input "text" at bounding box center [518, 252] width 407 height 29
type input "HH"
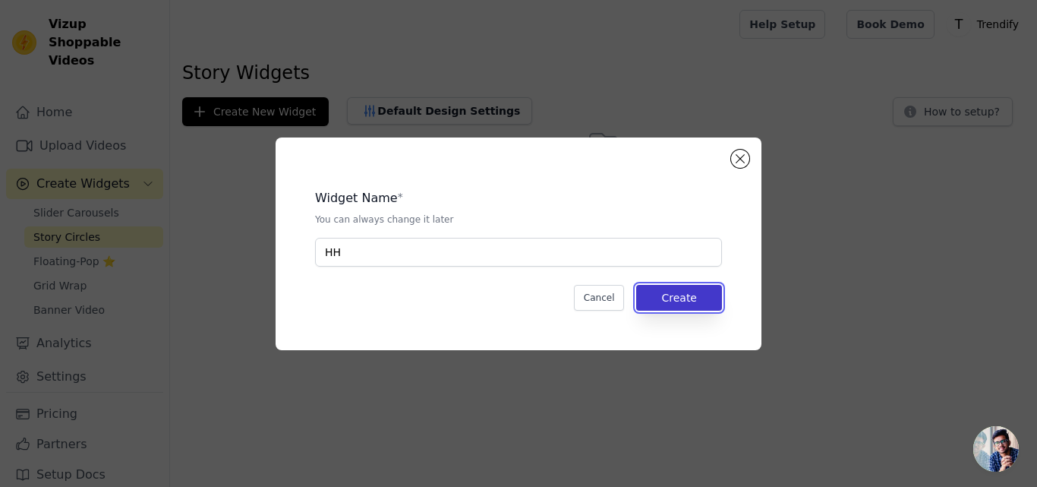
click at [652, 295] on button "Create" at bounding box center [679, 298] width 86 height 26
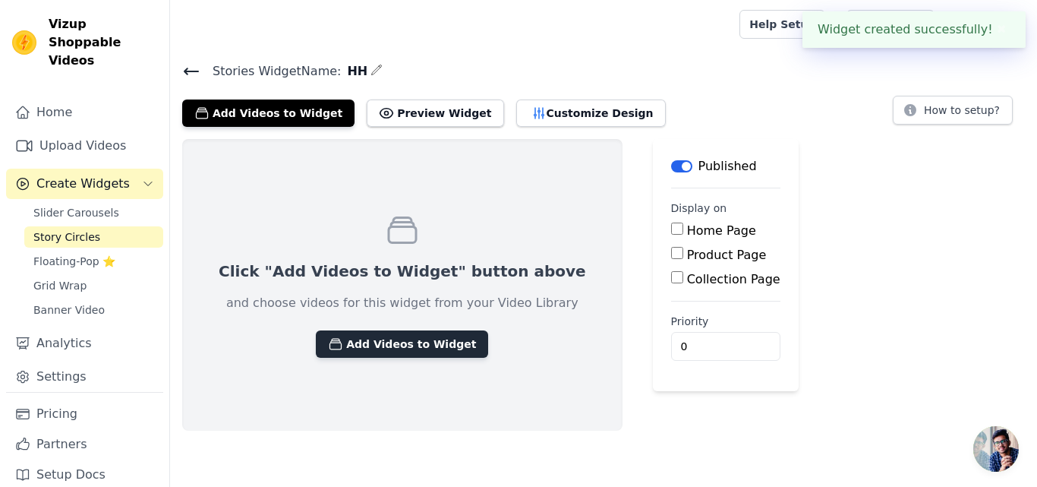
click at [361, 342] on button "Add Videos to Widget" at bounding box center [402, 343] width 172 height 27
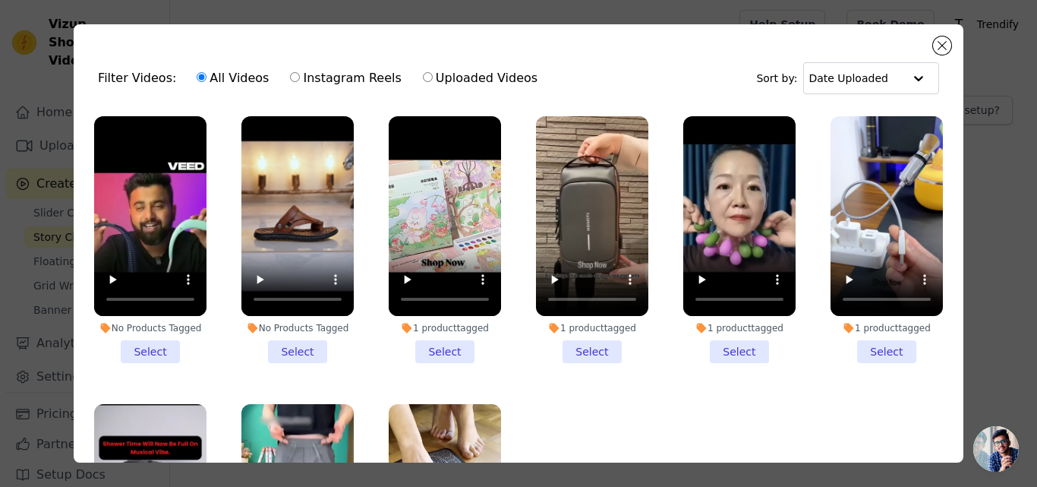
click at [298, 345] on li "No Products Tagged Select" at bounding box center [297, 239] width 112 height 247
click at [0, 0] on input "No Products Tagged Select" at bounding box center [0, 0] width 0 height 0
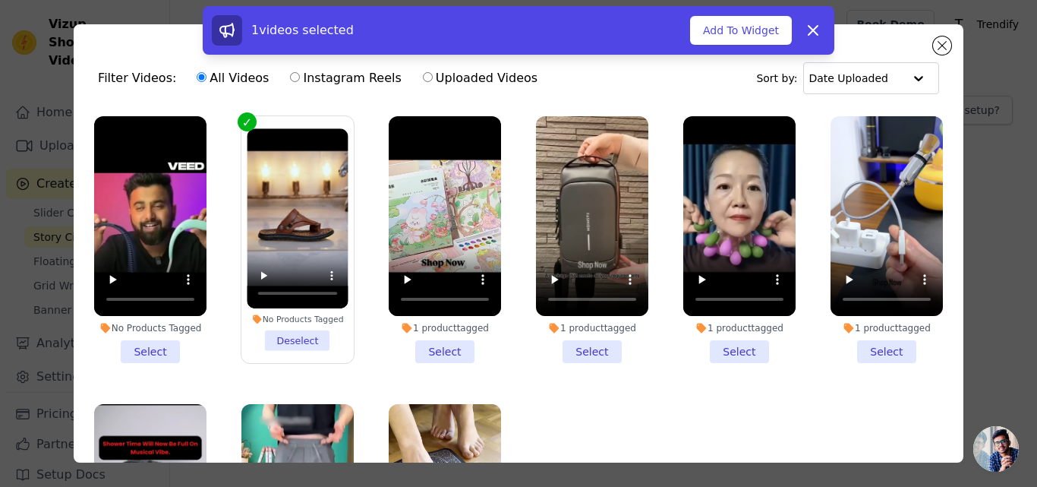
click at [423, 338] on li "1 product tagged Select" at bounding box center [445, 239] width 112 height 247
click at [0, 0] on input "1 product tagged Select" at bounding box center [0, 0] width 0 height 0
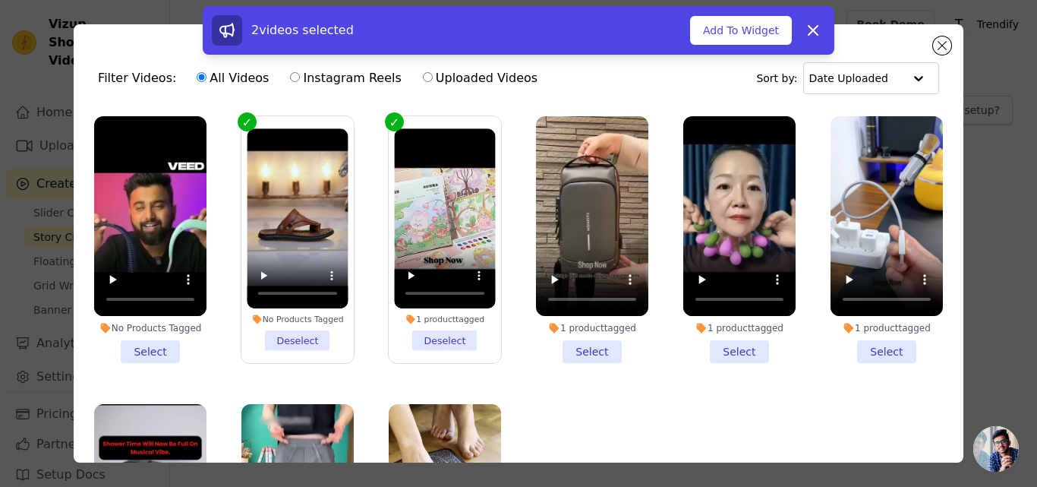
click at [584, 345] on li "1 product tagged Select" at bounding box center [592, 239] width 112 height 247
click at [0, 0] on input "1 product tagged Select" at bounding box center [0, 0] width 0 height 0
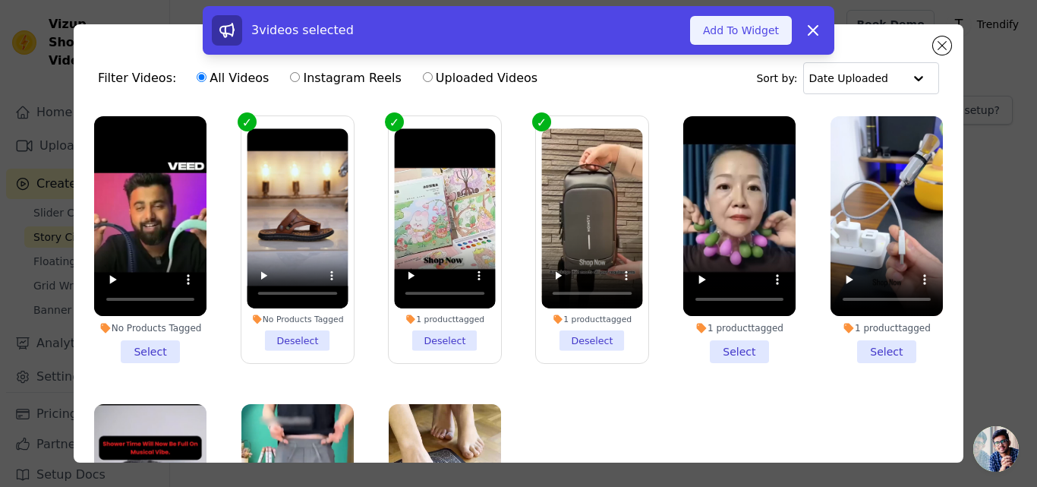
click at [759, 18] on button "Add To Widget" at bounding box center [741, 30] width 102 height 29
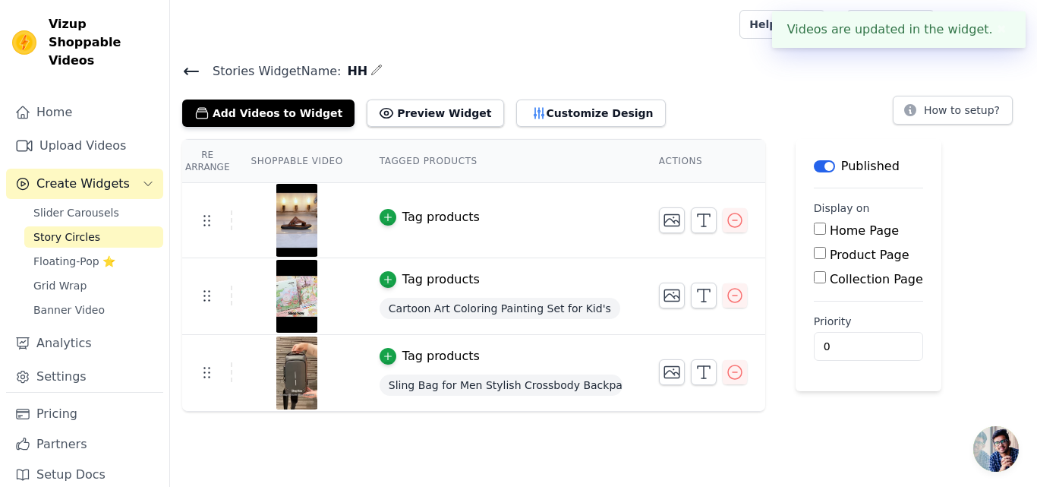
click at [814, 229] on input "Home Page" at bounding box center [820, 228] width 12 height 12
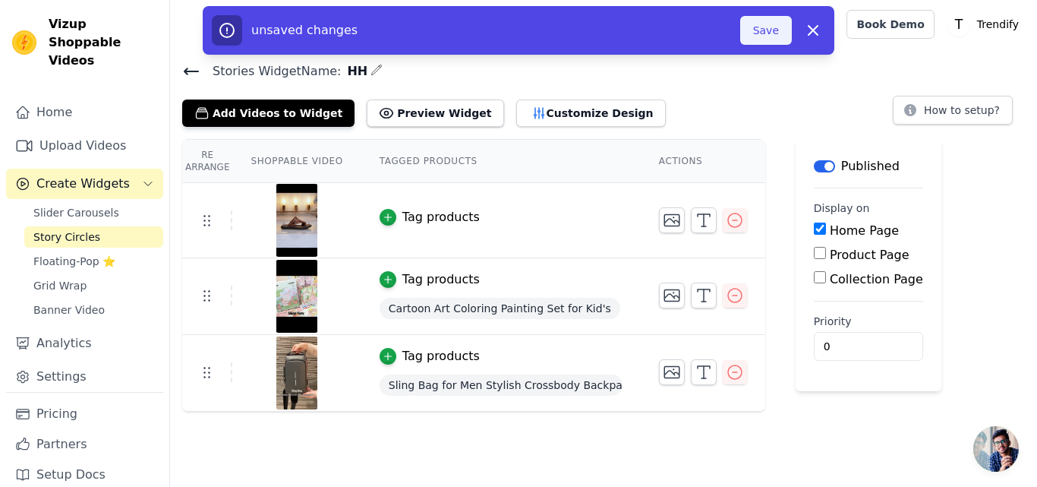
click at [768, 38] on button "Save" at bounding box center [766, 30] width 52 height 29
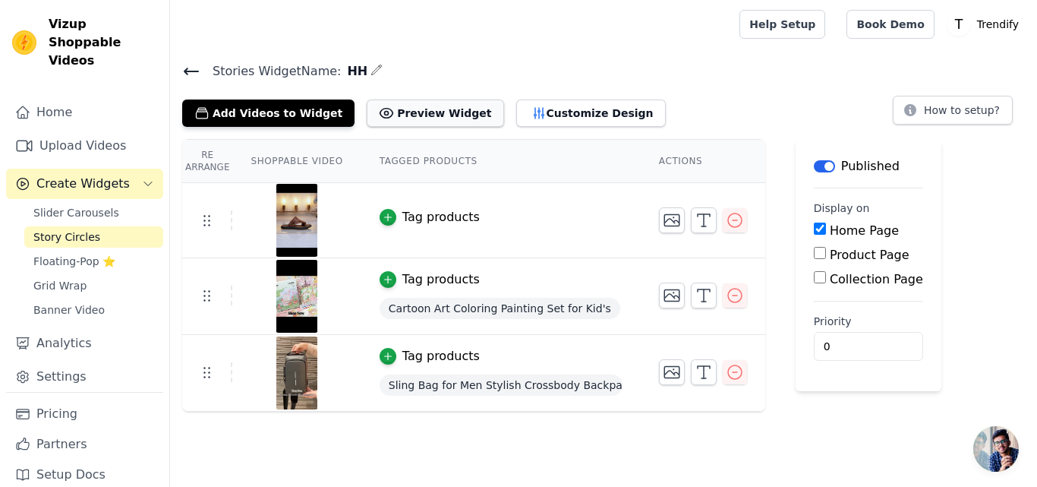
click at [426, 118] on button "Preview Widget" at bounding box center [435, 112] width 137 height 27
click at [726, 218] on icon "button" at bounding box center [735, 220] width 18 height 18
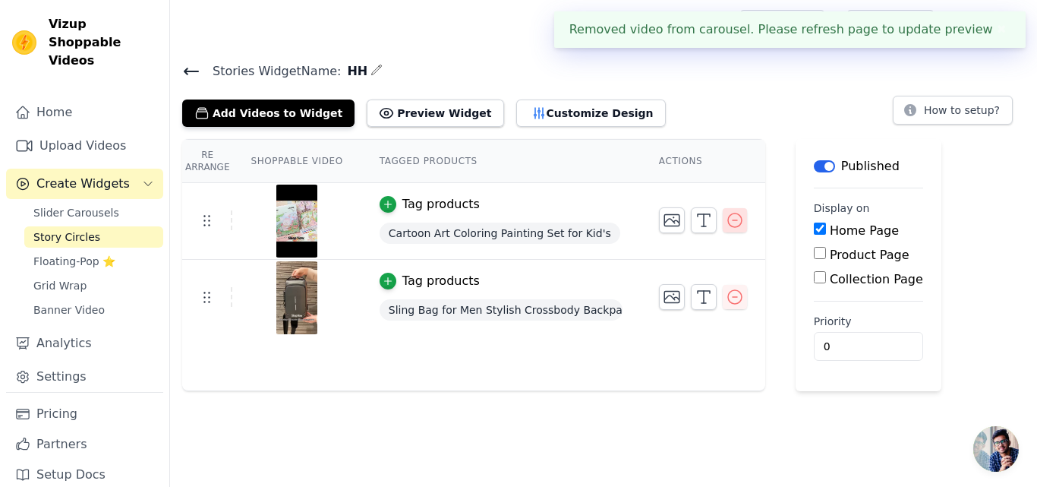
click at [728, 219] on icon "button" at bounding box center [735, 220] width 14 height 14
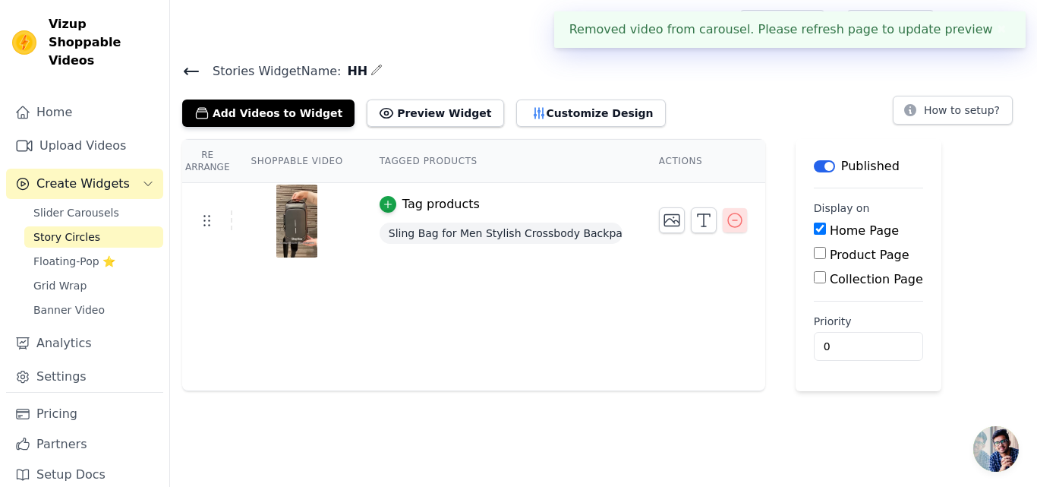
click at [726, 217] on icon "button" at bounding box center [735, 220] width 18 height 18
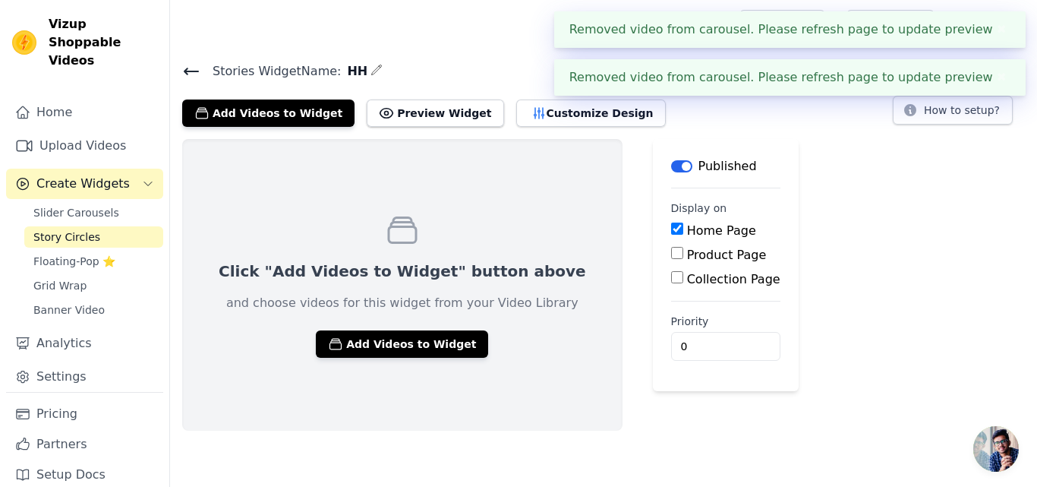
click at [671, 229] on input "Home Page" at bounding box center [677, 228] width 12 height 12
checkbox input "false"
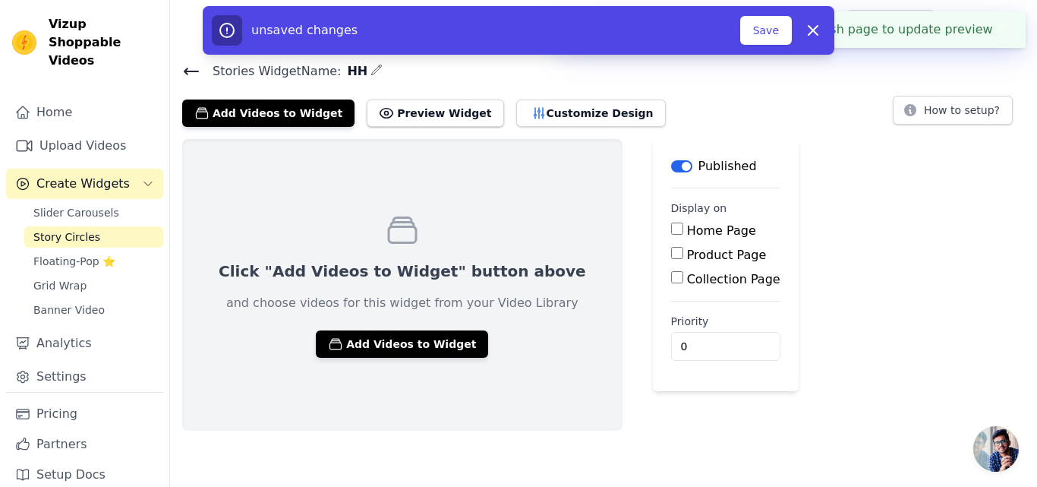
click at [671, 165] on button "Label" at bounding box center [681, 166] width 21 height 12
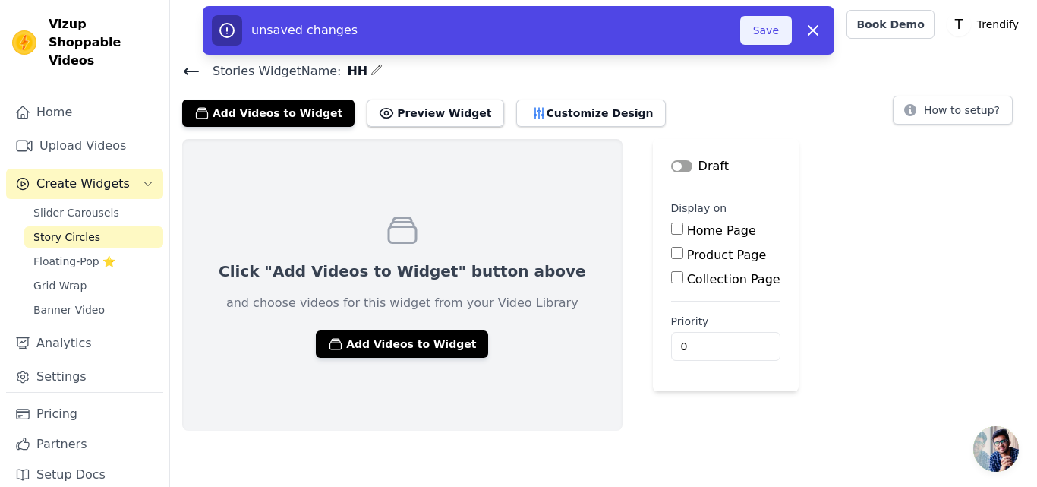
click at [757, 31] on button "Save" at bounding box center [766, 30] width 52 height 29
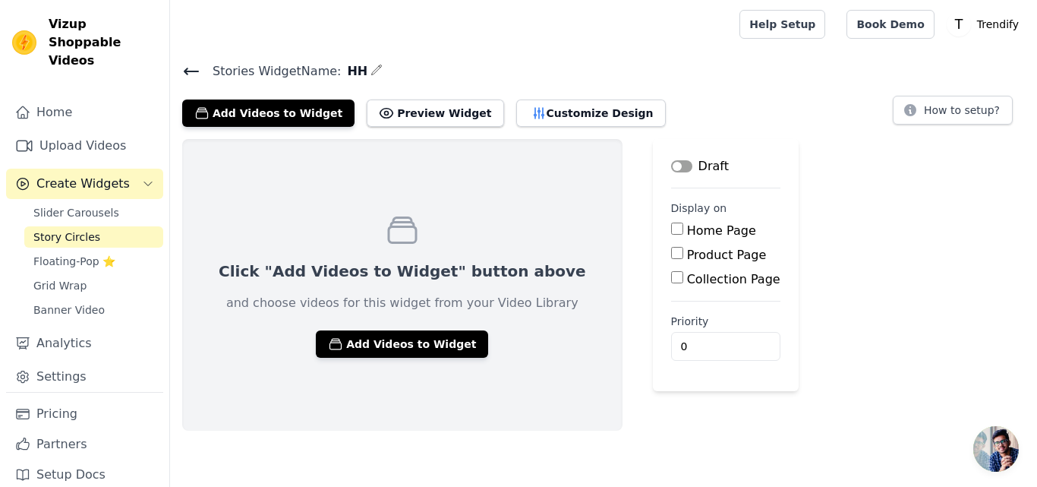
click at [189, 68] on icon at bounding box center [191, 71] width 18 height 18
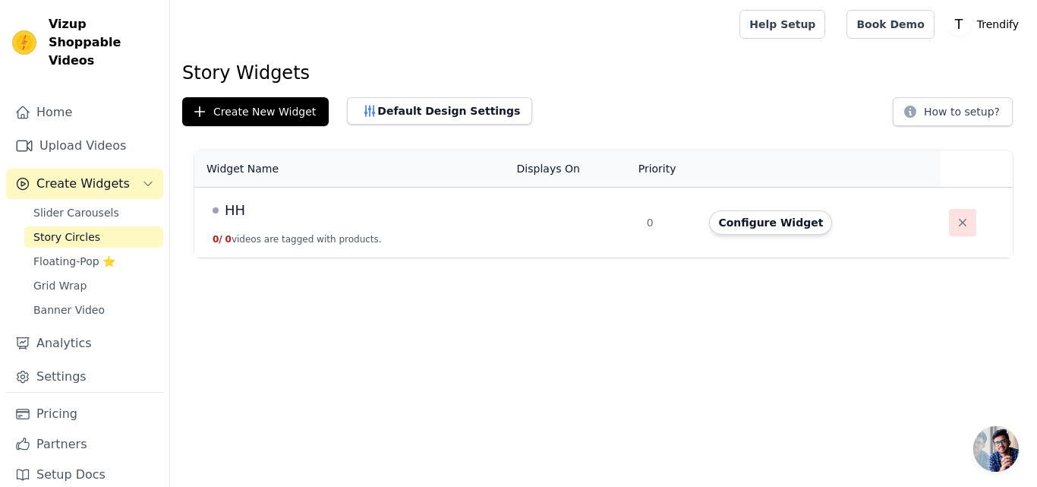
click at [955, 227] on icon "button" at bounding box center [962, 222] width 15 height 15
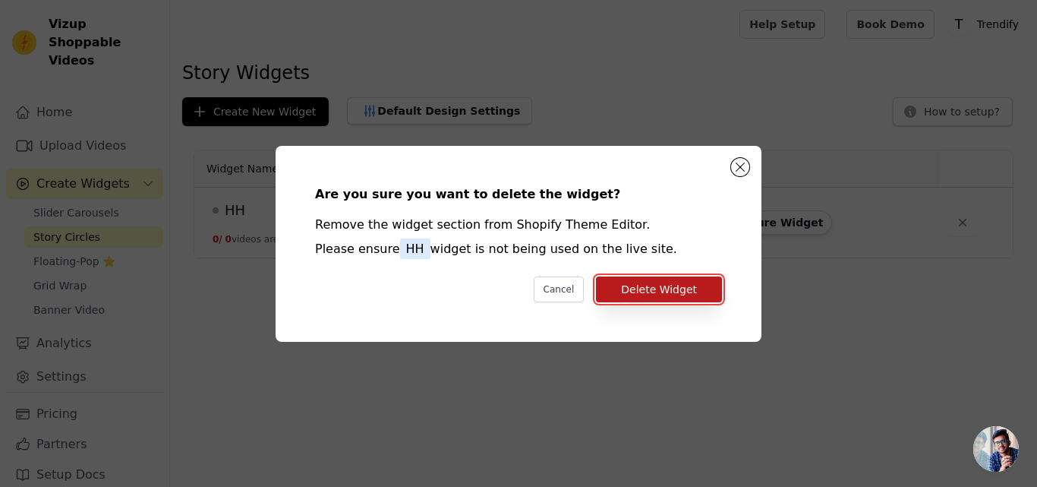
click at [664, 297] on button "Delete Widget" at bounding box center [659, 289] width 126 height 26
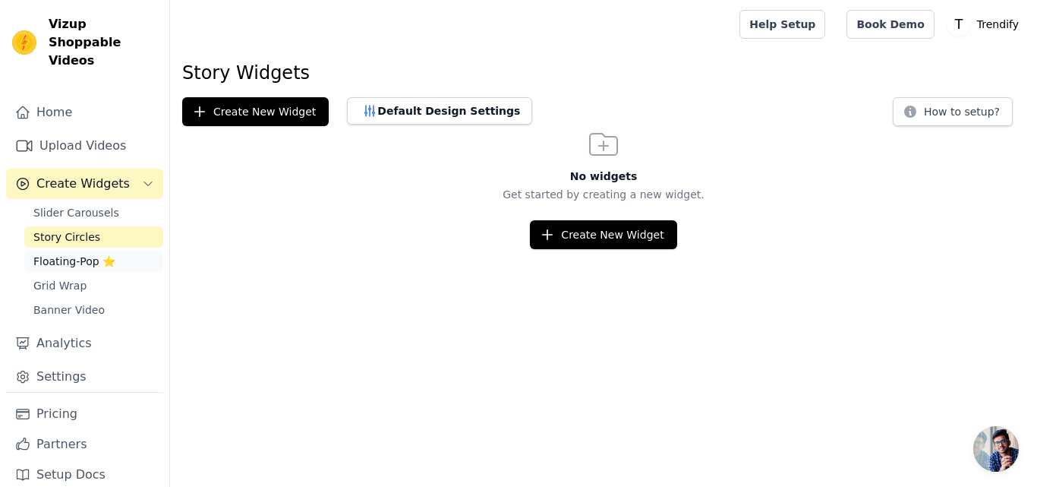
click at [81, 254] on span "Floating-Pop ⭐" at bounding box center [74, 261] width 82 height 15
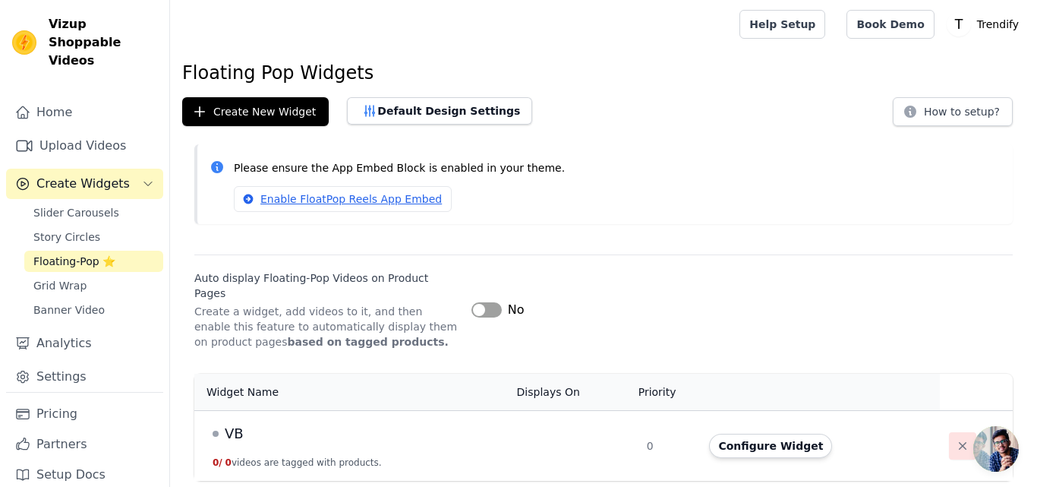
click at [959, 442] on icon "button" at bounding box center [963, 446] width 8 height 8
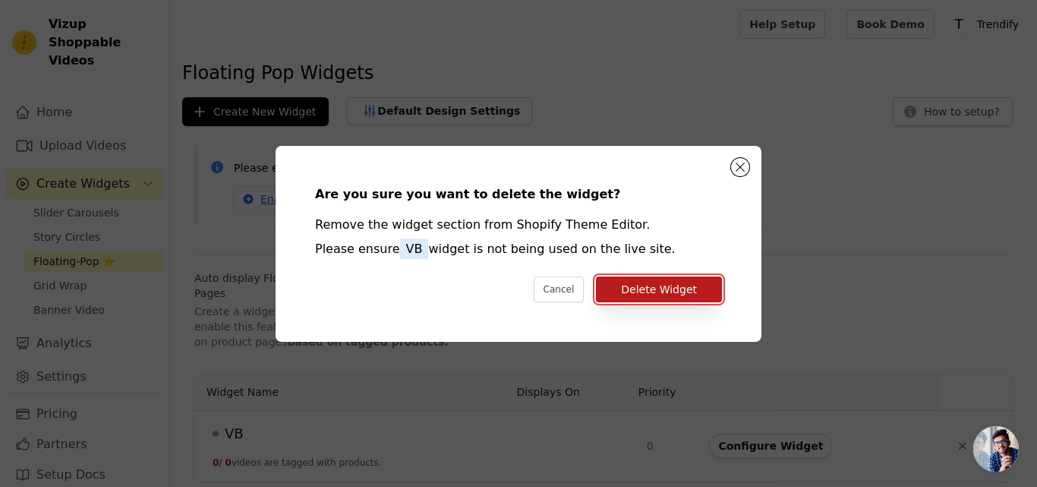
click at [664, 288] on button "Delete Widget" at bounding box center [659, 289] width 126 height 26
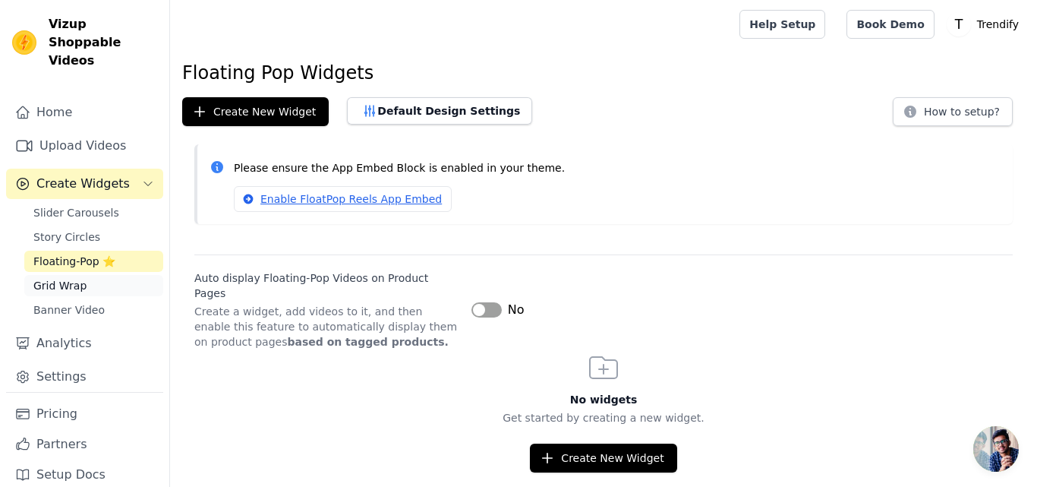
click at [54, 278] on span "Grid Wrap" at bounding box center [59, 285] width 53 height 15
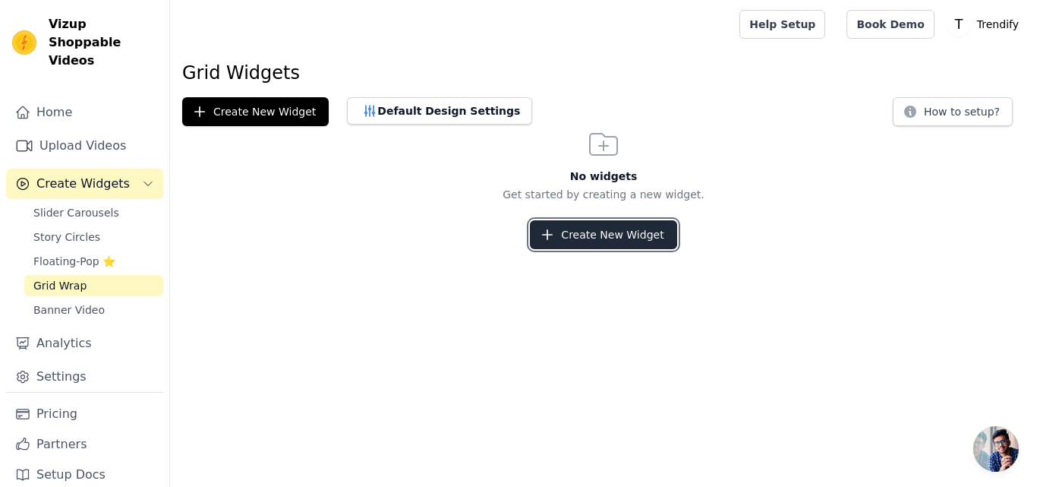
click at [590, 225] on button "Create New Widget" at bounding box center [603, 234] width 147 height 29
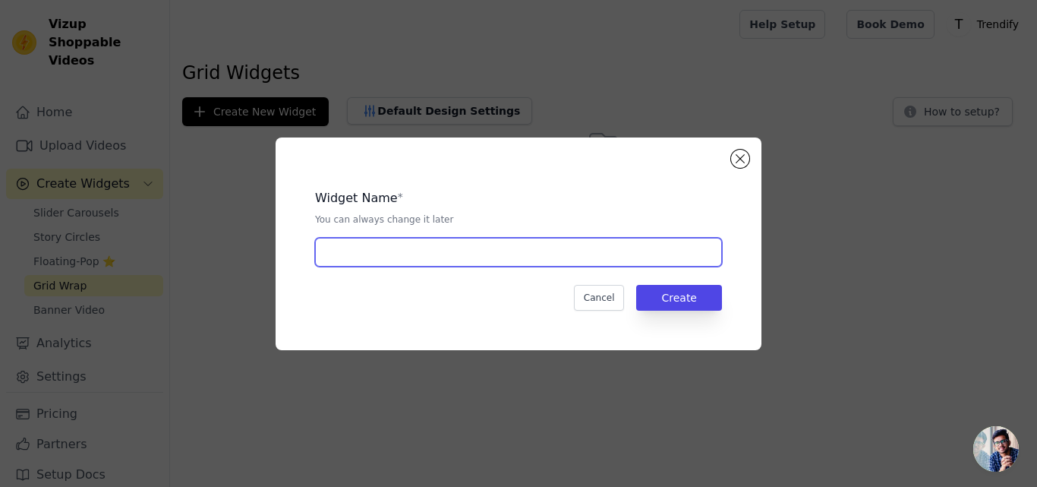
click at [415, 260] on input "text" at bounding box center [518, 252] width 407 height 29
type input "Y"
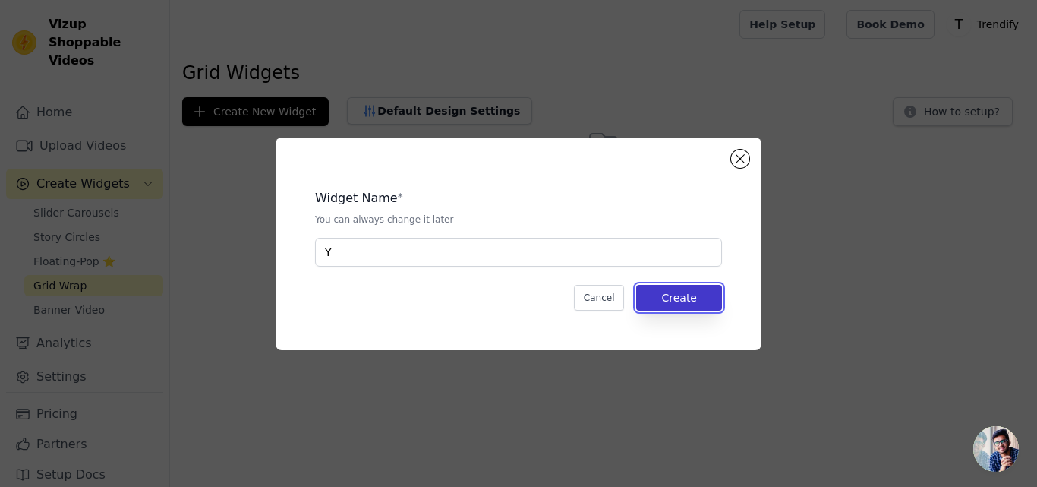
click at [680, 305] on button "Create" at bounding box center [679, 298] width 86 height 26
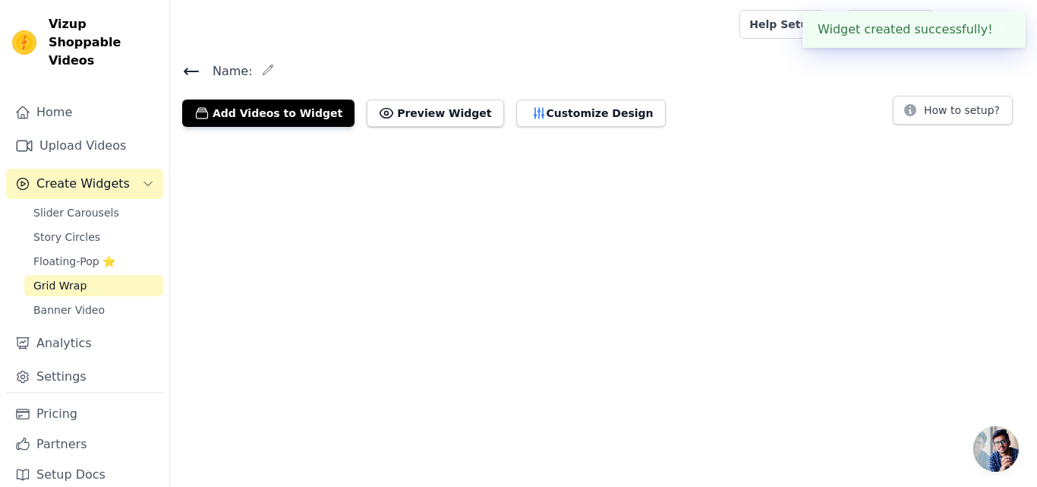
click at [680, 139] on html "Widget created successfully! ✖ Vizup Shoppable Videos Home Upload Videos Create…" at bounding box center [518, 69] width 1037 height 139
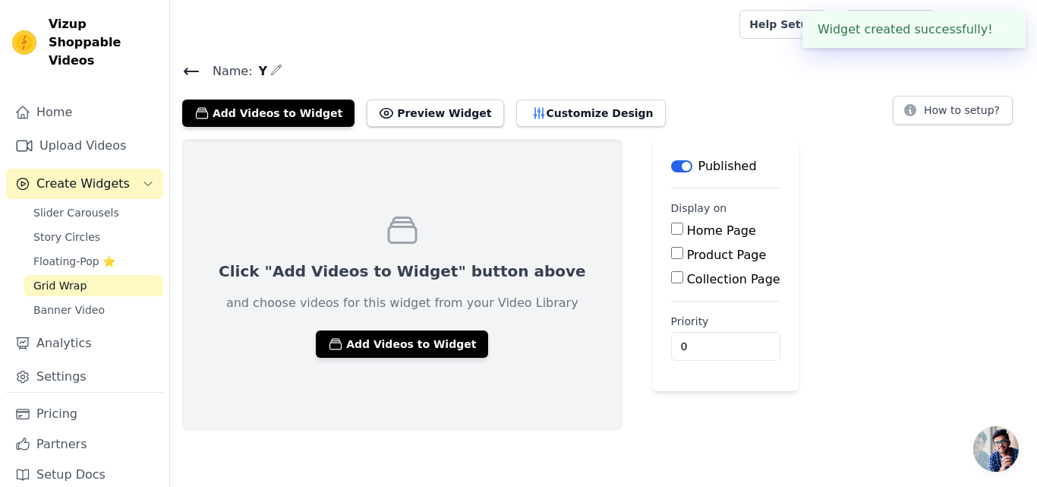
click at [671, 229] on input "Home Page" at bounding box center [677, 228] width 12 height 12
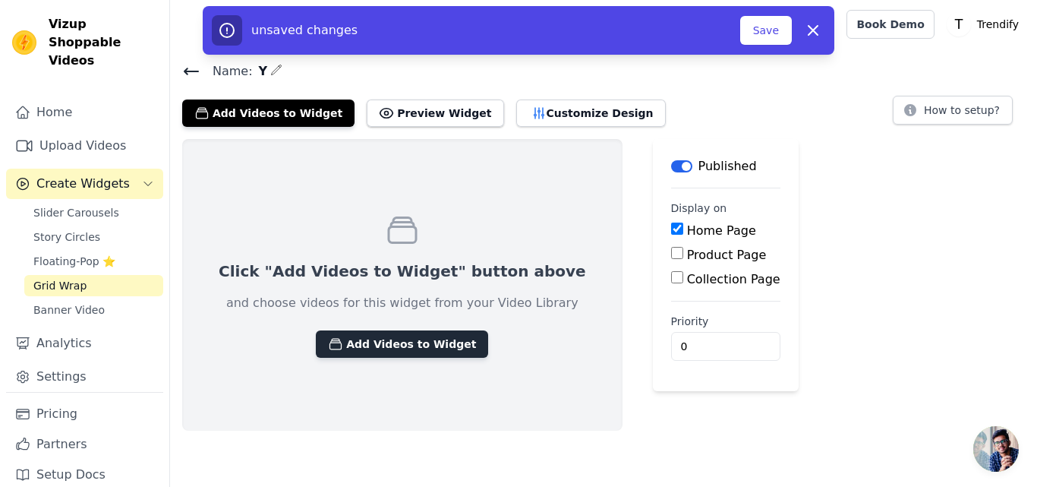
click at [373, 343] on button "Add Videos to Widget" at bounding box center [402, 343] width 172 height 27
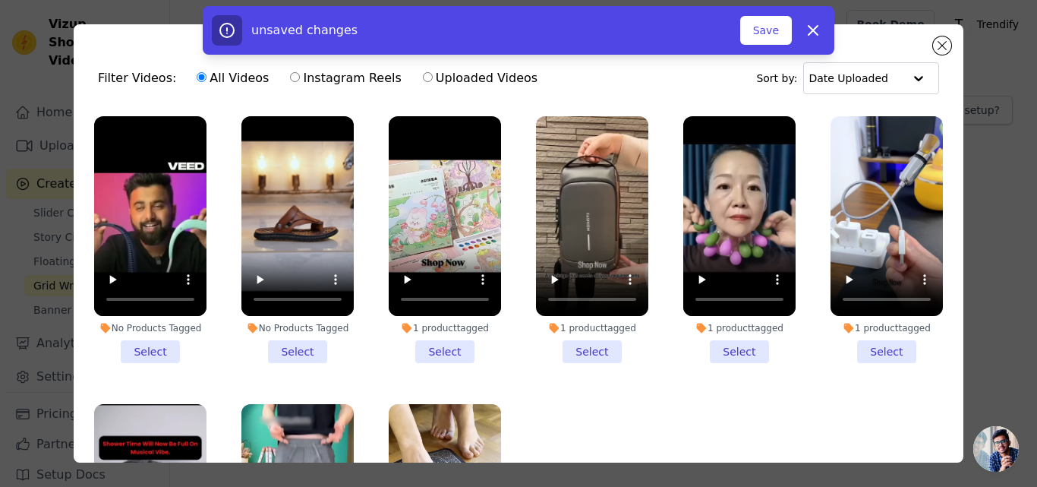
click at [587, 345] on li "1 product tagged Select" at bounding box center [592, 239] width 112 height 247
click at [0, 0] on input "1 product tagged Select" at bounding box center [0, 0] width 0 height 0
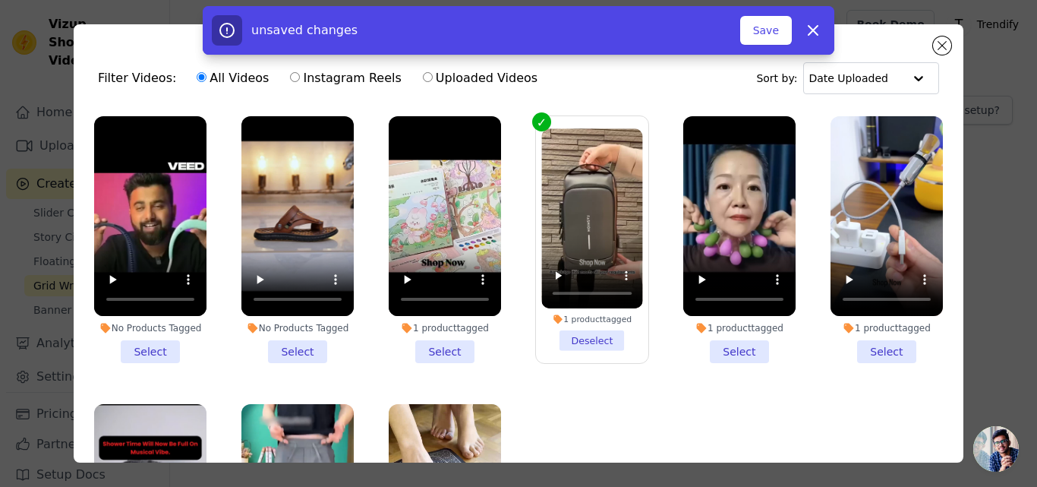
click at [712, 341] on li "1 product tagged Select" at bounding box center [739, 239] width 112 height 247
click at [0, 0] on input "1 product tagged Select" at bounding box center [0, 0] width 0 height 0
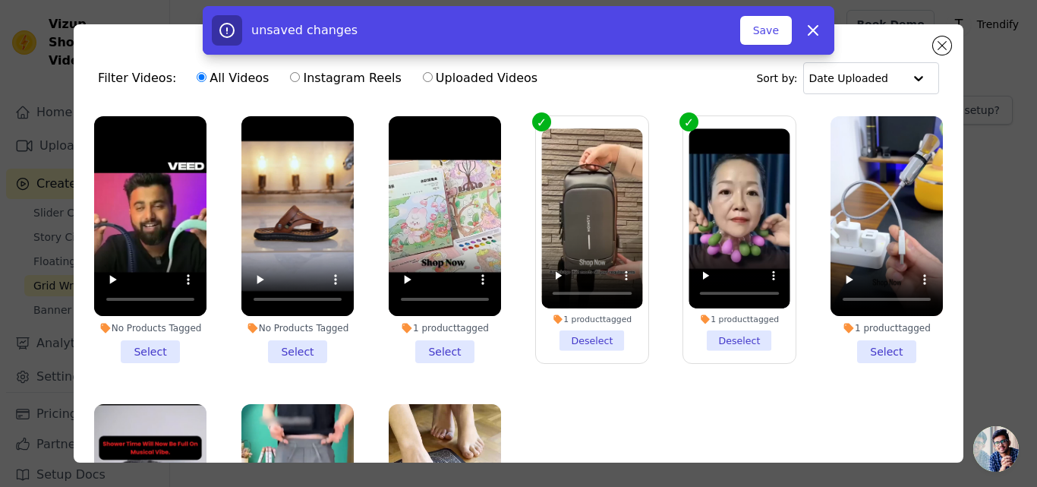
click at [856, 345] on li "1 product tagged Select" at bounding box center [887, 239] width 112 height 247
click at [0, 0] on input "1 product tagged Select" at bounding box center [0, 0] width 0 height 0
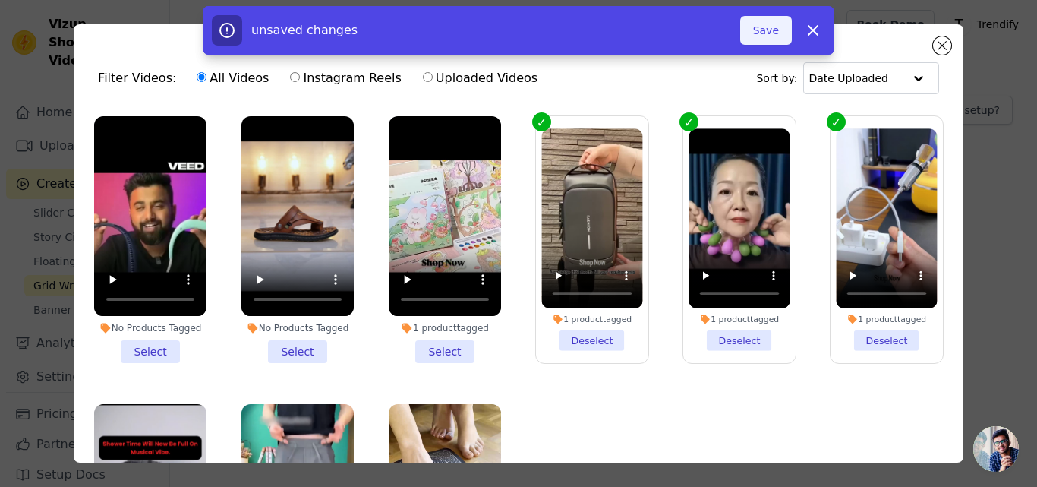
click at [762, 31] on button "Save" at bounding box center [766, 30] width 52 height 29
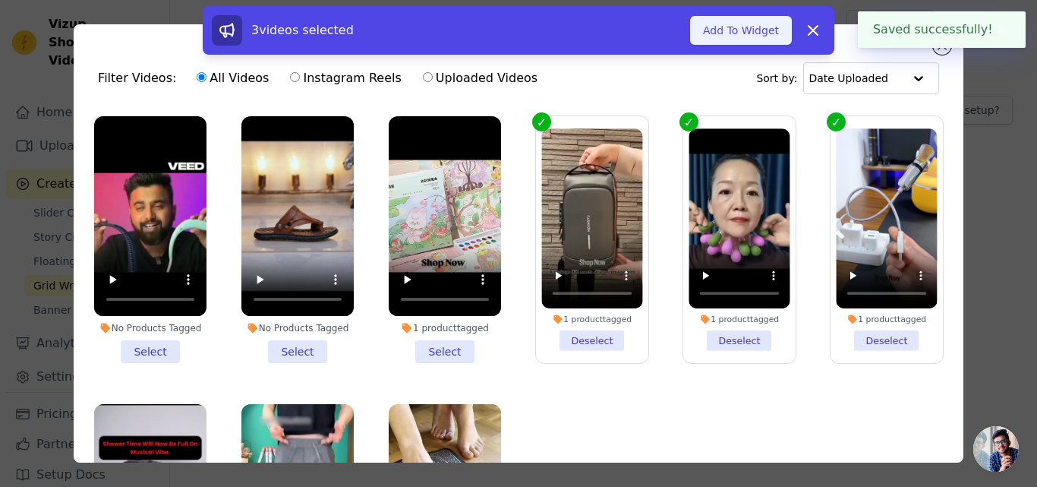
click at [732, 30] on button "Add To Widget" at bounding box center [741, 30] width 102 height 29
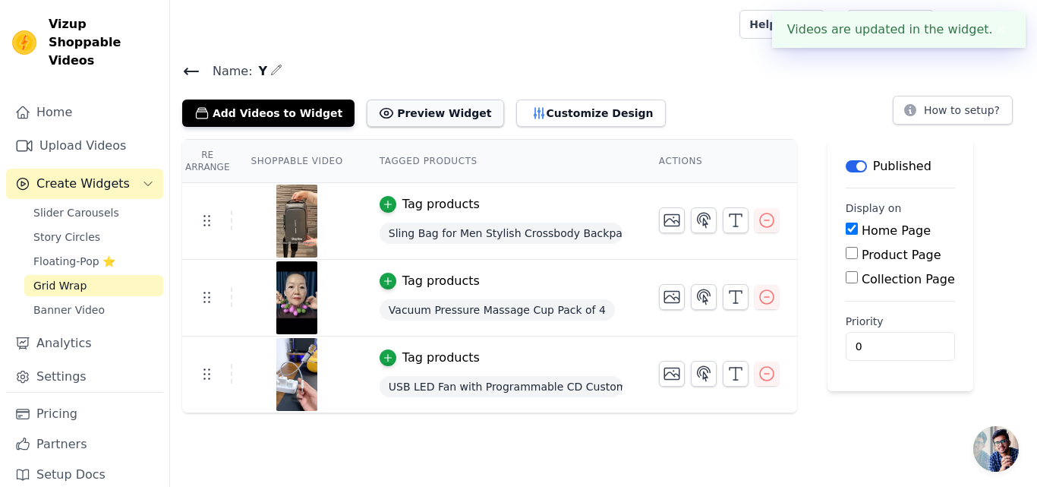
click at [406, 114] on button "Preview Widget" at bounding box center [435, 112] width 137 height 27
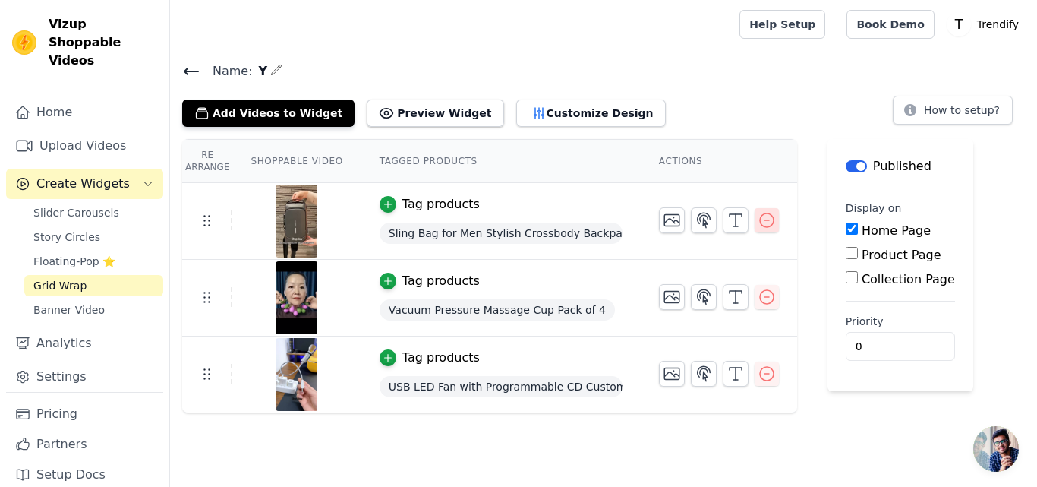
click at [758, 223] on icon "button" at bounding box center [767, 220] width 18 height 18
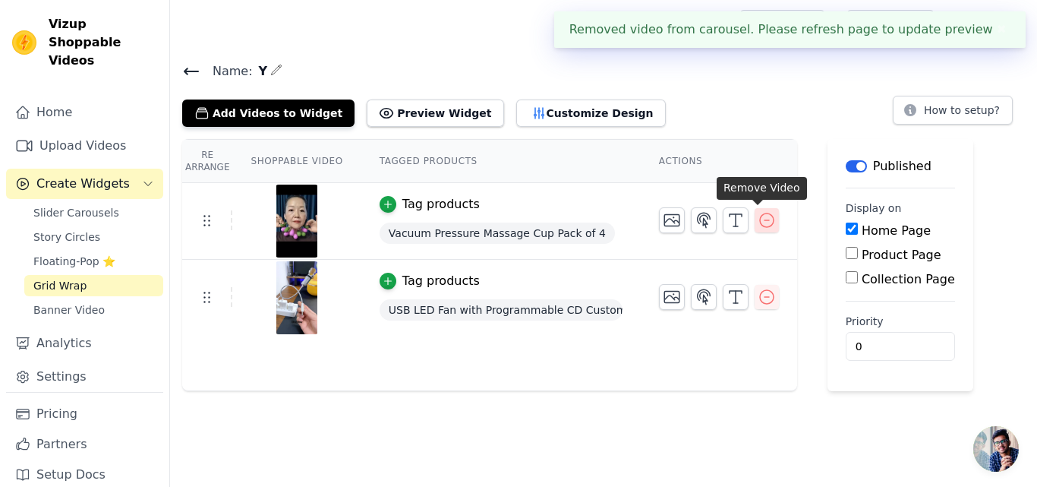
click at [760, 219] on icon "button" at bounding box center [767, 220] width 14 height 14
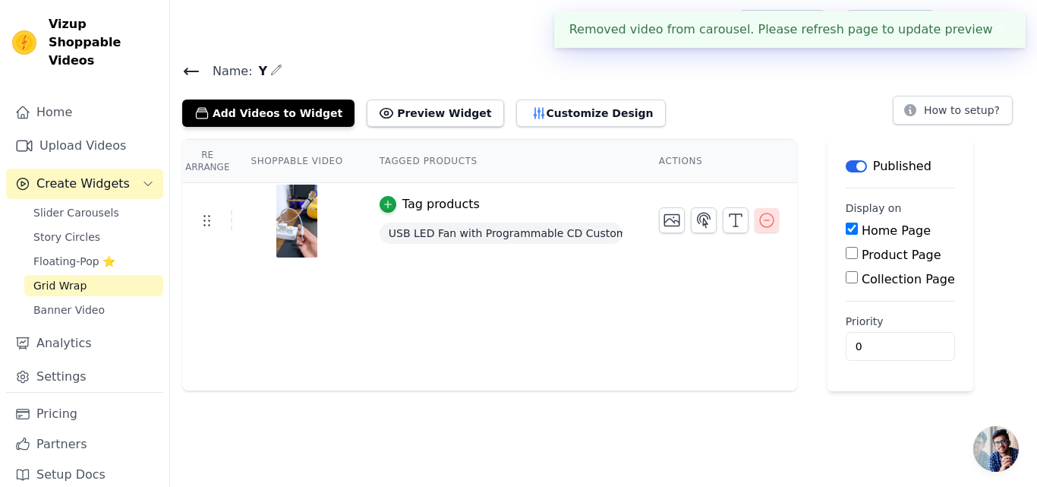
click at [761, 214] on icon "button" at bounding box center [767, 220] width 14 height 14
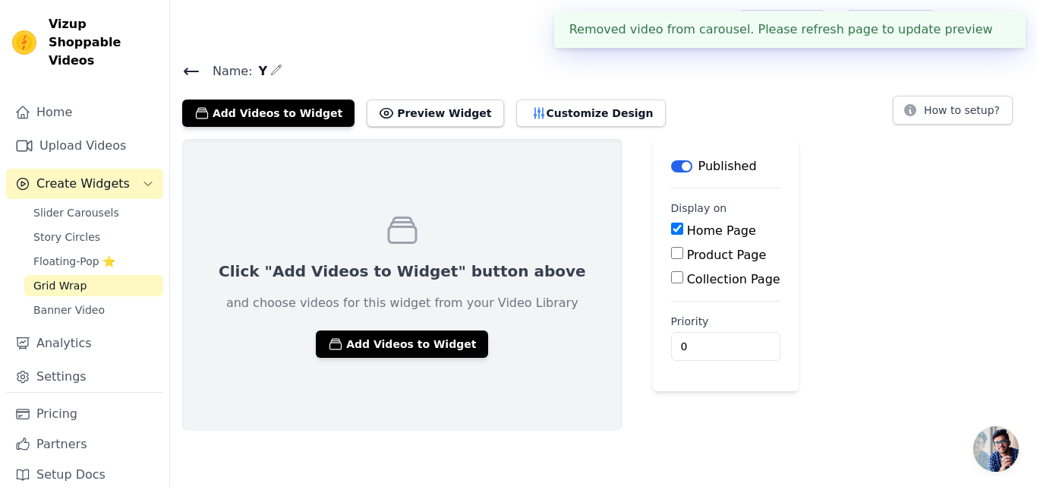
click at [671, 167] on button "Label" at bounding box center [681, 166] width 21 height 12
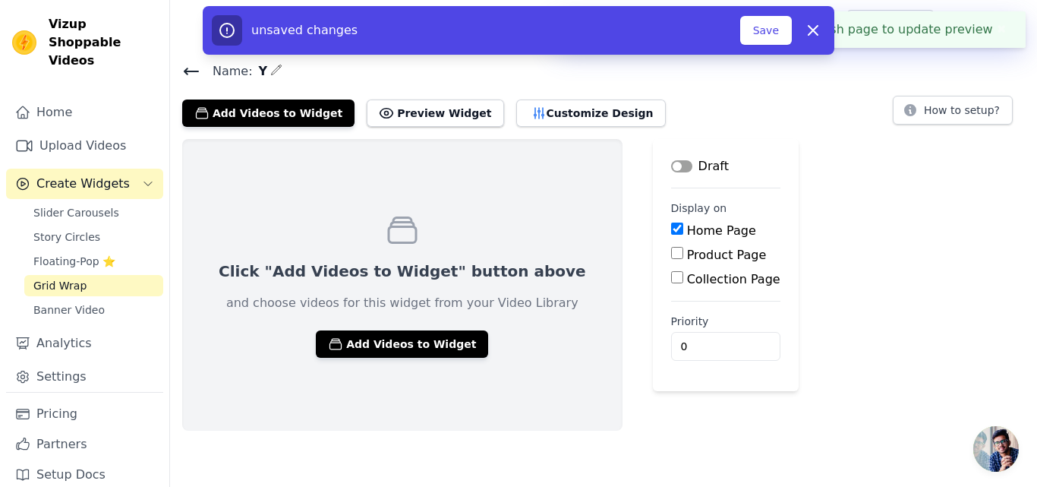
click at [671, 232] on input "Home Page" at bounding box center [677, 228] width 12 height 12
checkbox input "false"
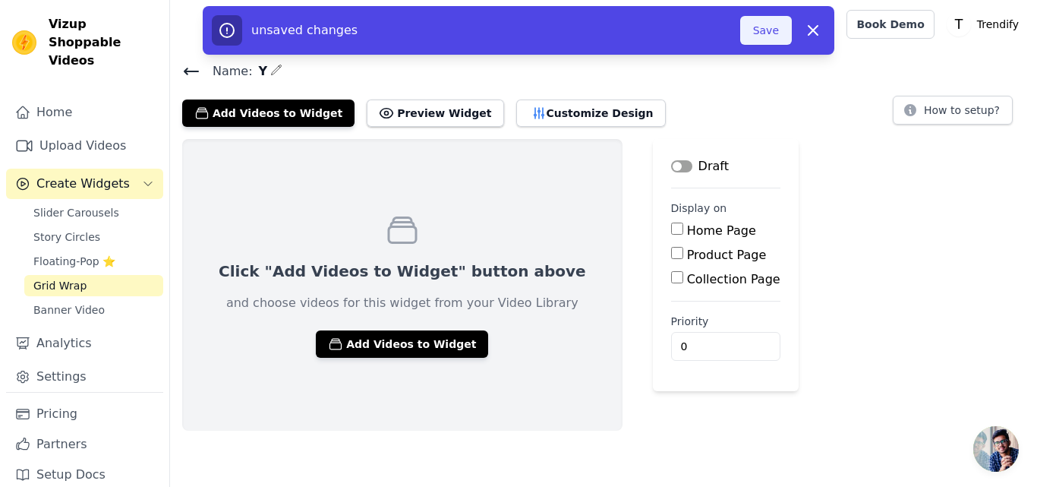
click at [757, 36] on button "Save" at bounding box center [766, 30] width 52 height 29
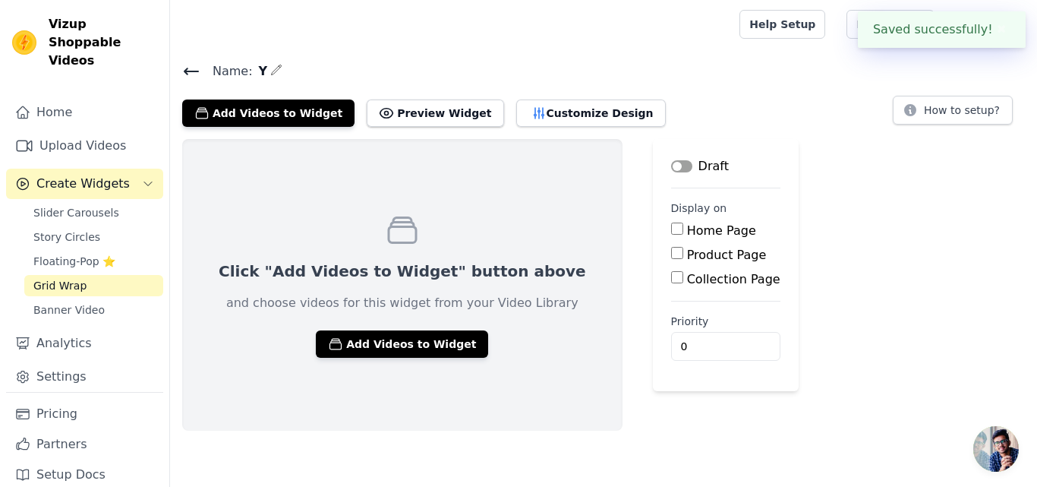
click at [64, 278] on span "Grid Wrap" at bounding box center [59, 285] width 53 height 15
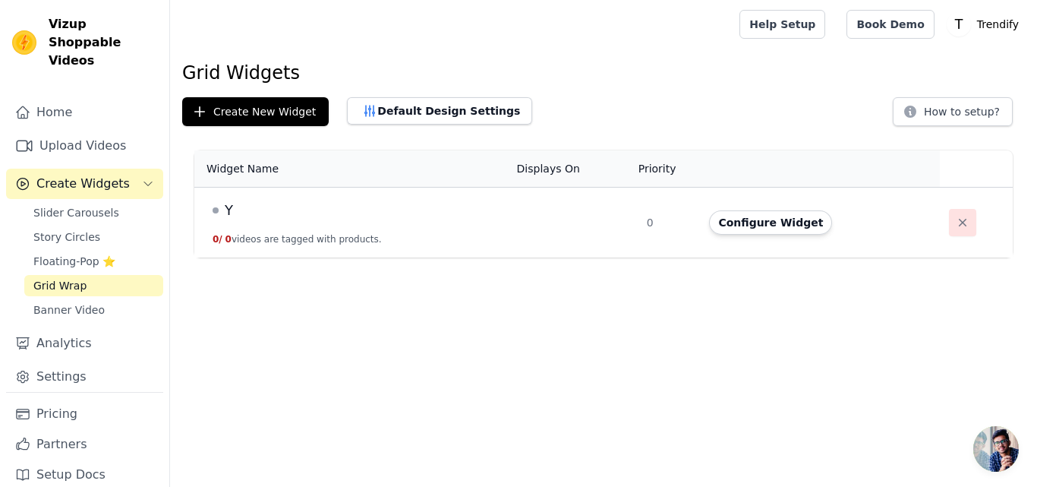
click at [955, 228] on icon "button" at bounding box center [962, 222] width 15 height 15
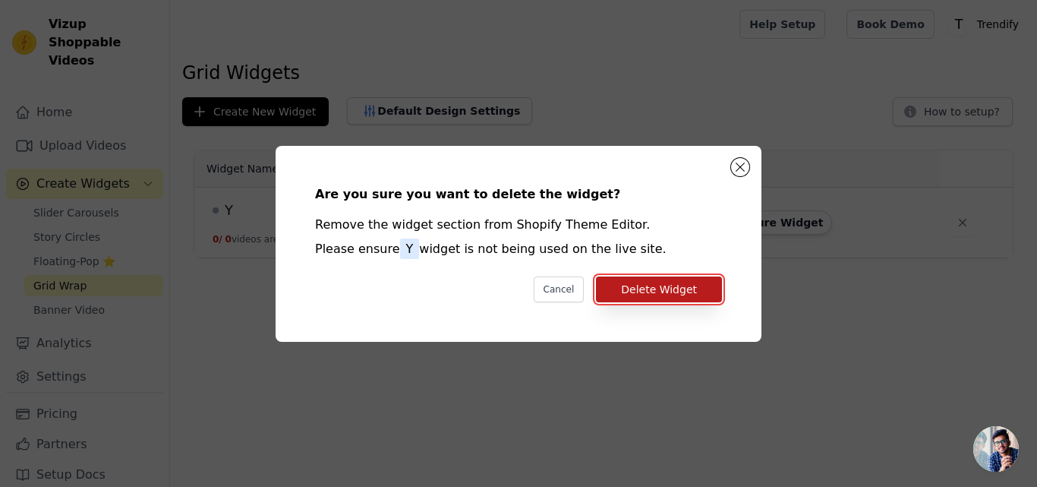
click at [664, 293] on button "Delete Widget" at bounding box center [659, 289] width 126 height 26
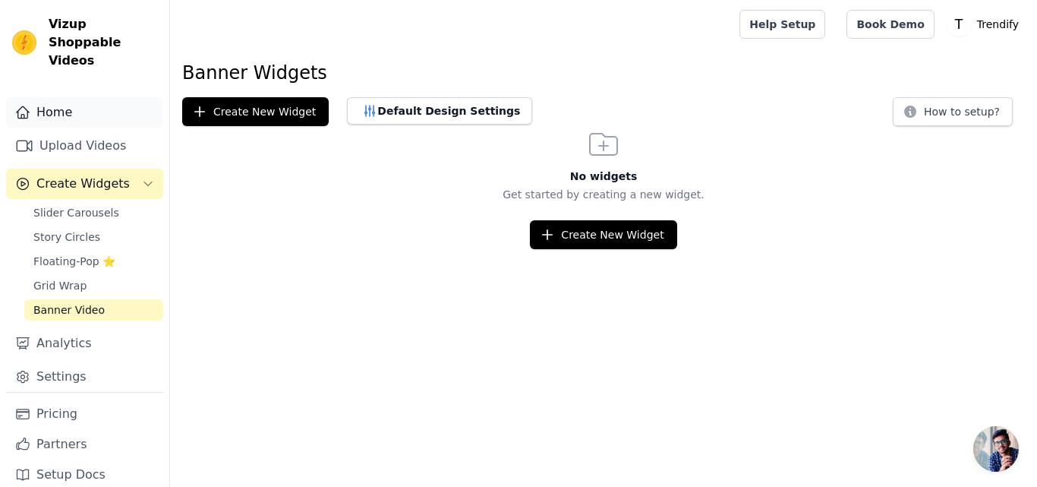
click at [58, 97] on link "Home" at bounding box center [84, 112] width 157 height 30
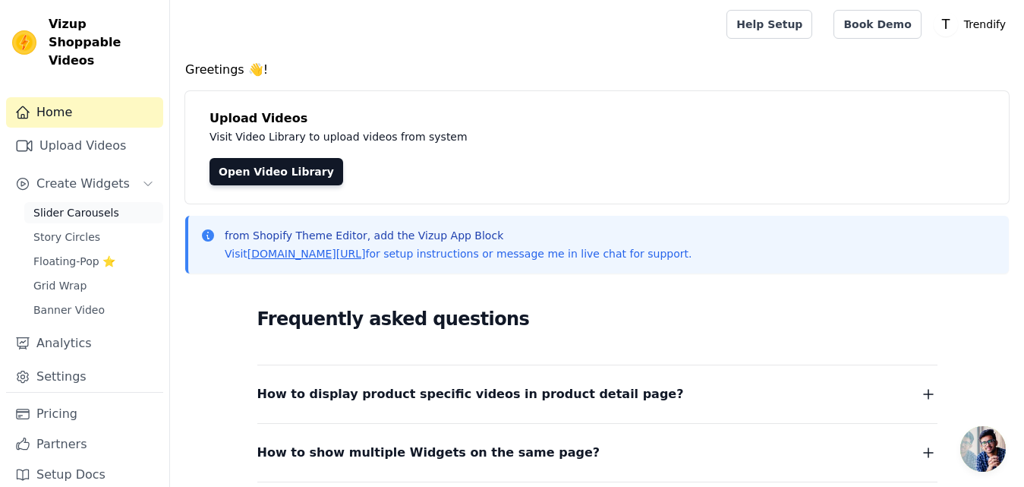
click at [65, 205] on span "Slider Carousels" at bounding box center [76, 212] width 86 height 15
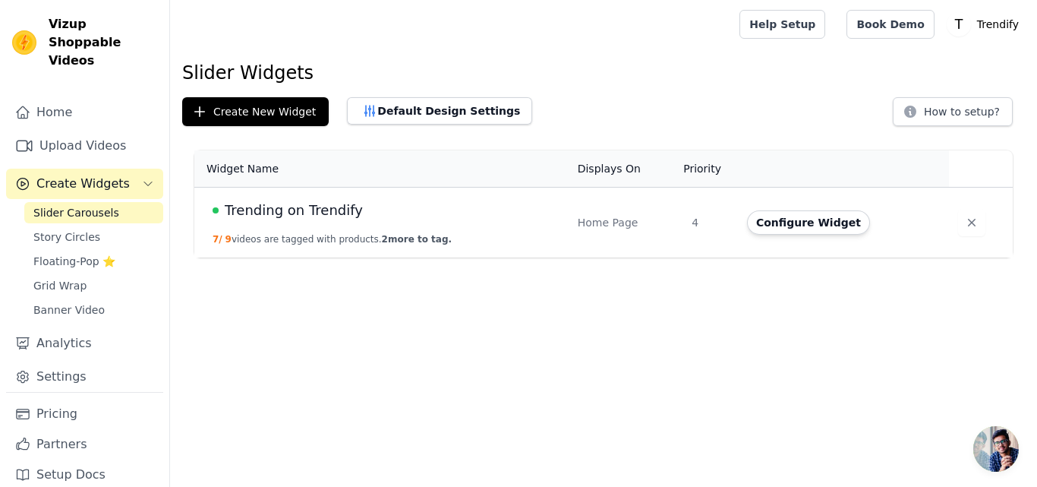
click at [480, 227] on td "Trending on Trendify 7 / 9 videos are tagged with products. 2 more to tag." at bounding box center [381, 223] width 374 height 71
click at [333, 213] on span "Trending on Trendify" at bounding box center [294, 210] width 138 height 21
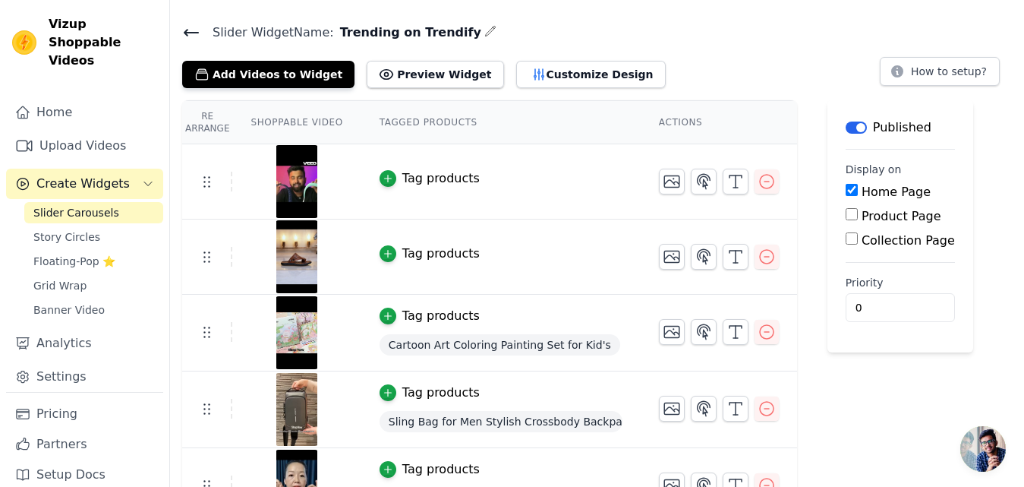
scroll to position [37, 0]
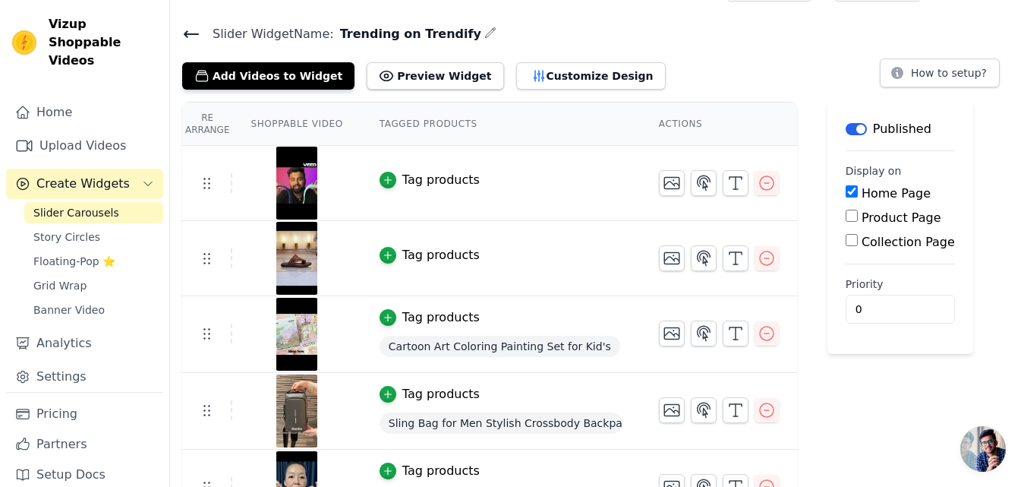
click at [846, 217] on input "Product Page" at bounding box center [852, 216] width 12 height 12
checkbox input "true"
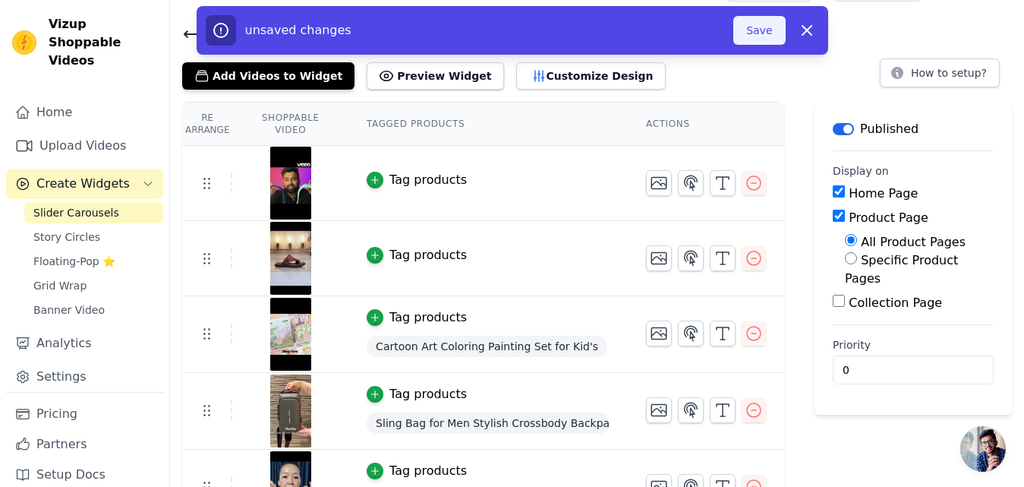
click at [765, 33] on button "Save" at bounding box center [759, 30] width 52 height 29
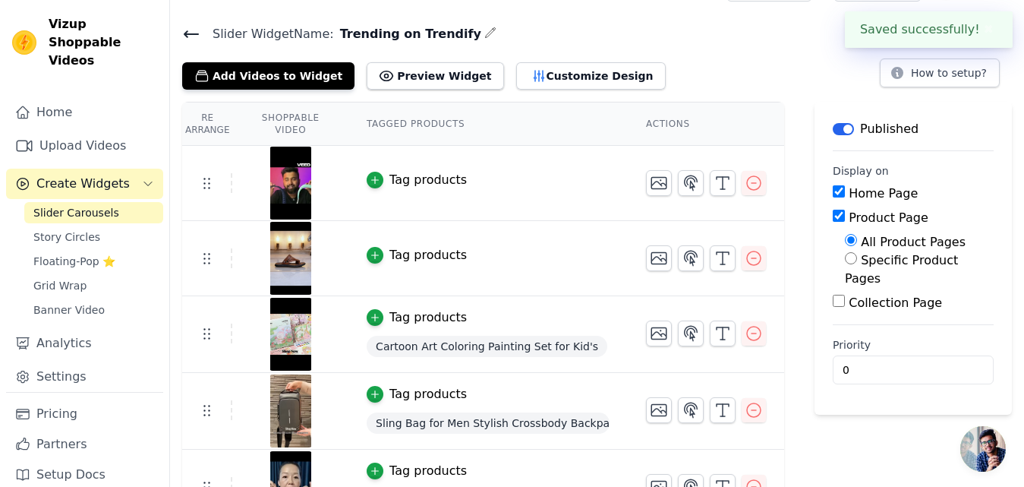
click at [755, 31] on h4 "Slider Widget Name: Trending on Trendify" at bounding box center [597, 34] width 830 height 20
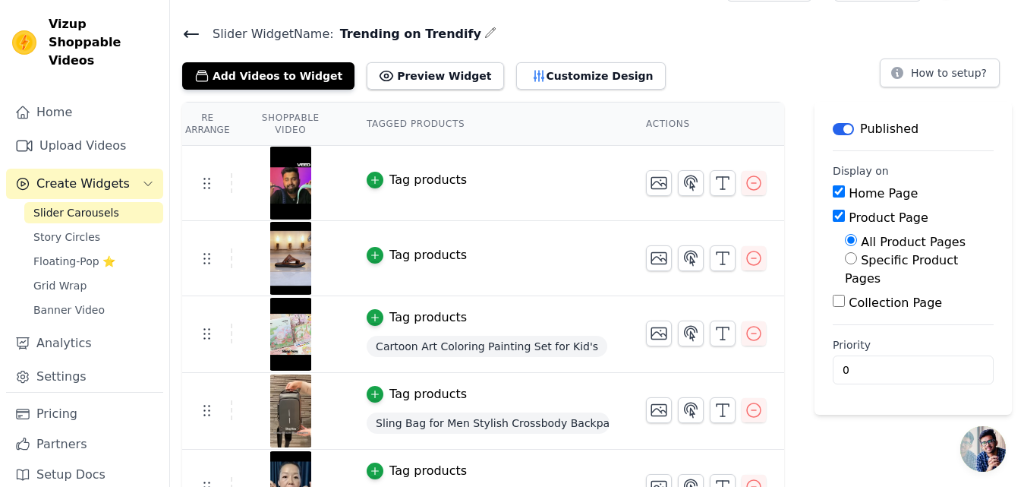
scroll to position [39, 0]
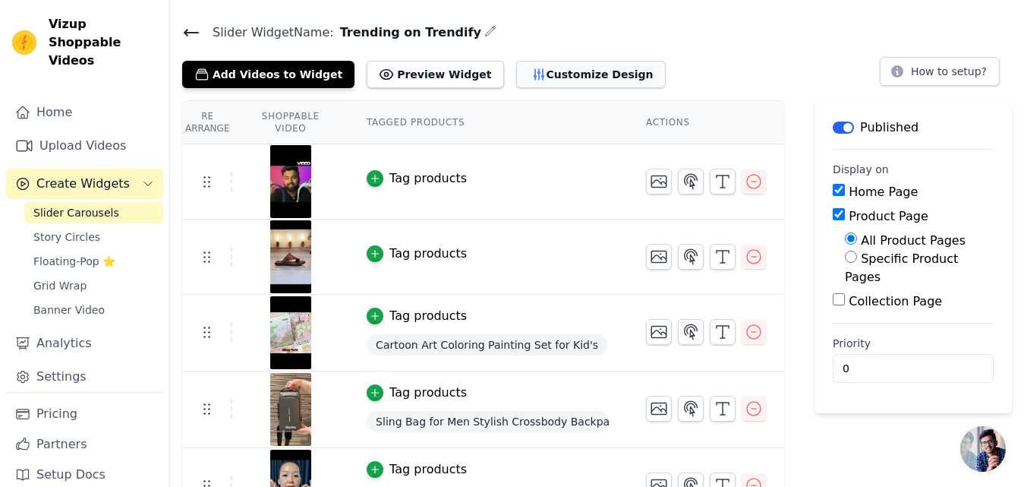
click at [516, 72] on button "Customize Design" at bounding box center [591, 74] width 150 height 27
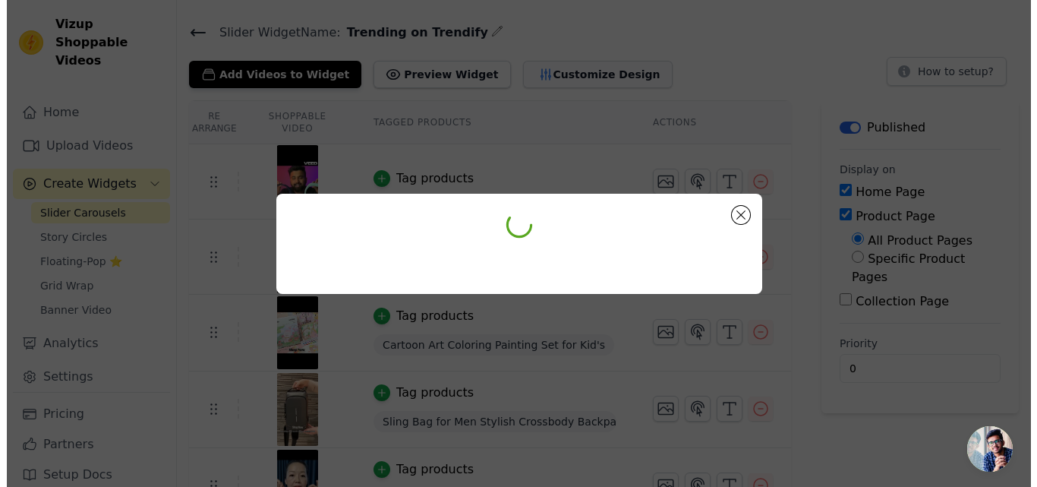
scroll to position [0, 0]
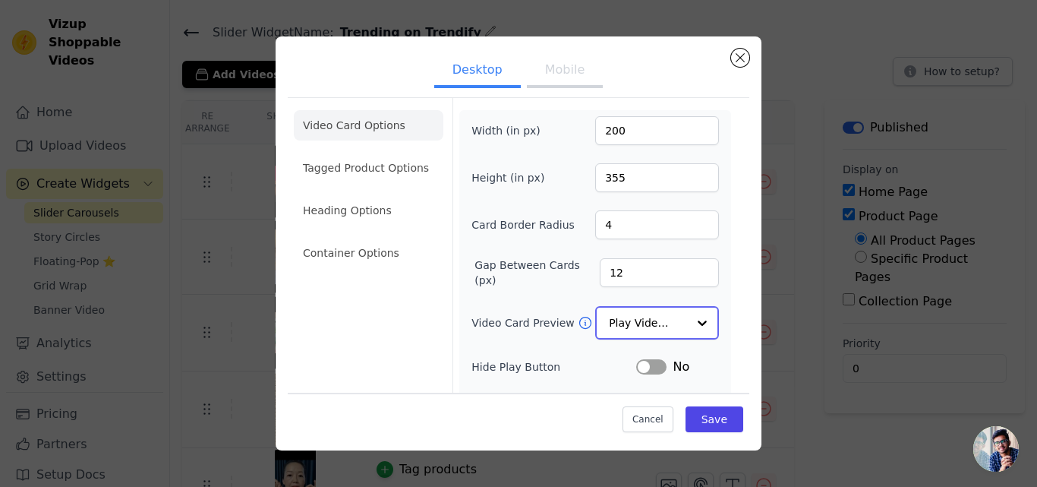
click at [632, 320] on input "Video Card Preview" at bounding box center [648, 322] width 78 height 30
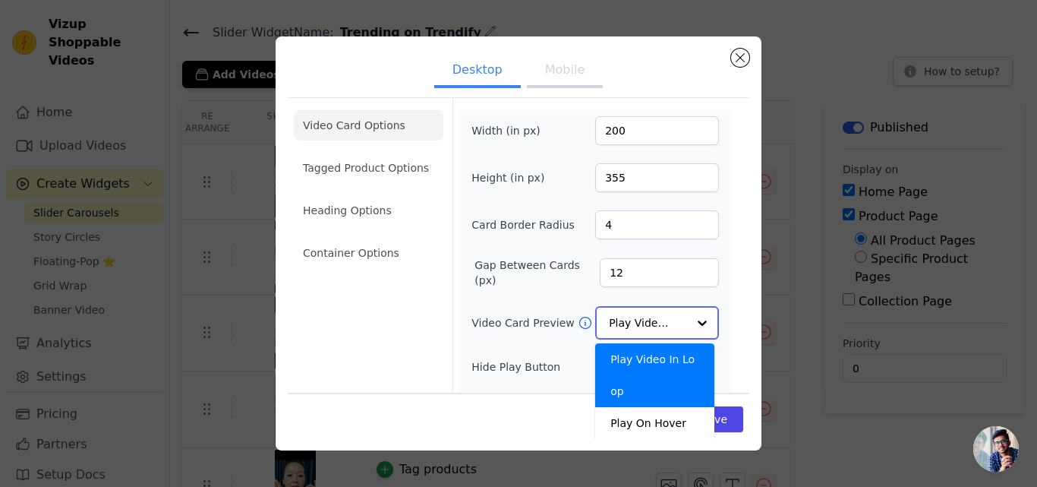
click at [632, 320] on input "Video Card Preview" at bounding box center [648, 322] width 78 height 30
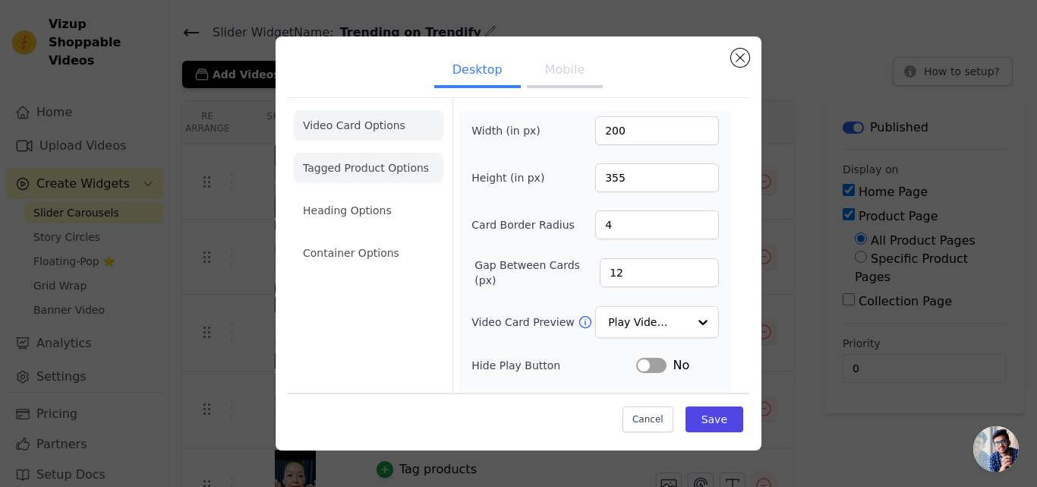
click at [345, 238] on li "Tagged Product Options" at bounding box center [369, 253] width 150 height 30
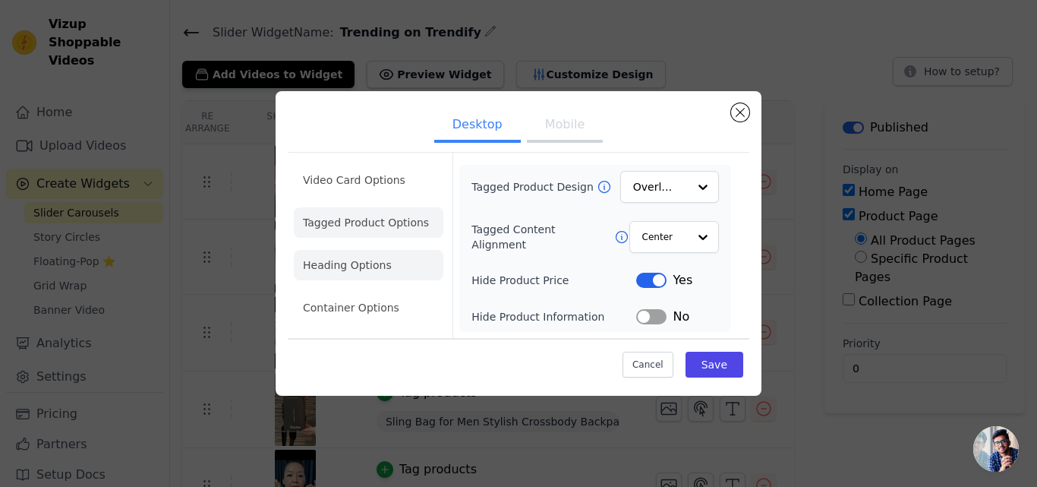
click at [334, 263] on li "Heading Options" at bounding box center [369, 265] width 150 height 30
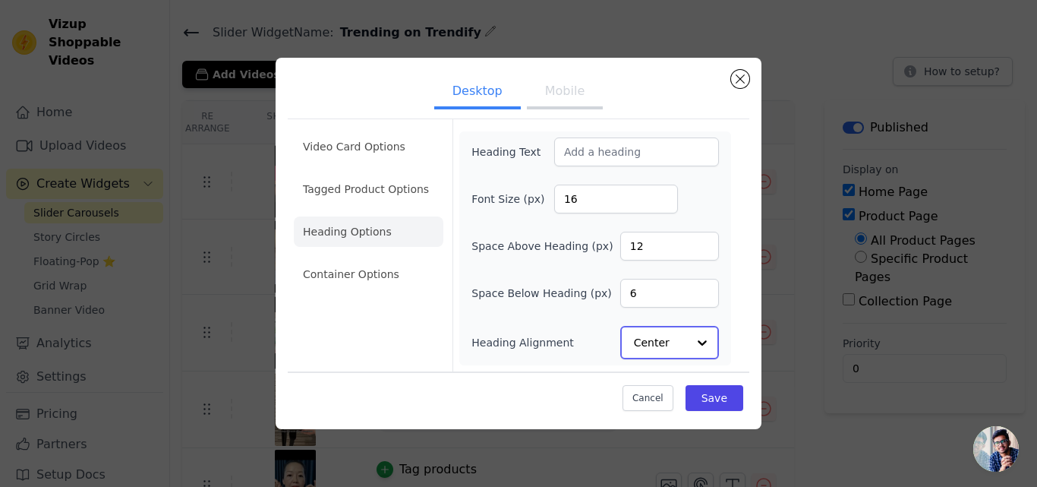
click at [656, 348] on input "Heading Alignment" at bounding box center [660, 342] width 53 height 30
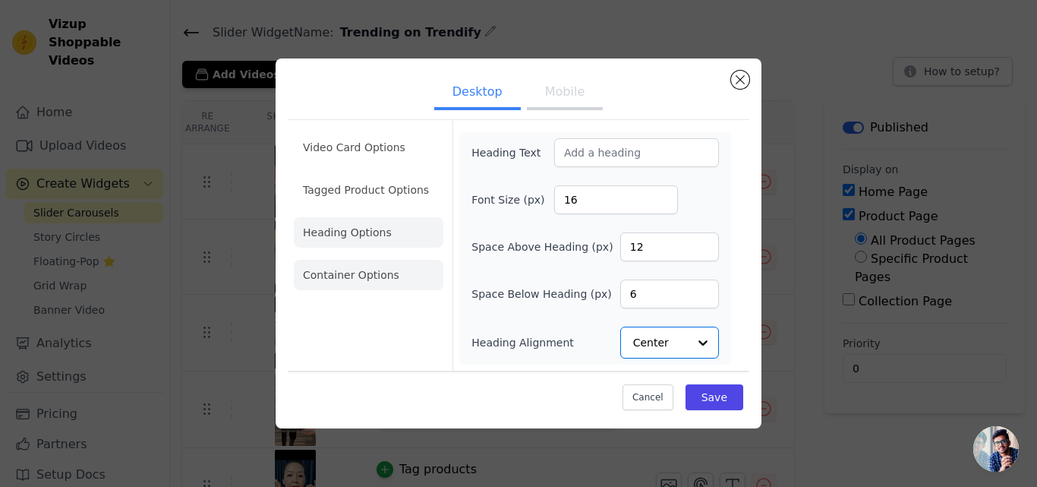
click at [344, 279] on li "Container Options" at bounding box center [369, 275] width 150 height 30
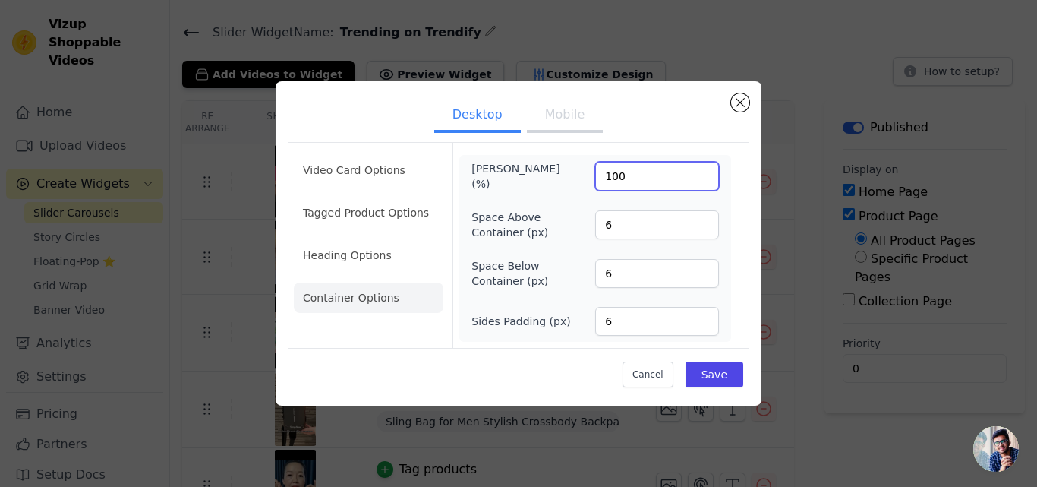
click at [625, 181] on input "100" at bounding box center [657, 176] width 124 height 29
click at [701, 173] on input "100" at bounding box center [657, 176] width 124 height 29
click at [702, 181] on input "99" at bounding box center [657, 176] width 124 height 29
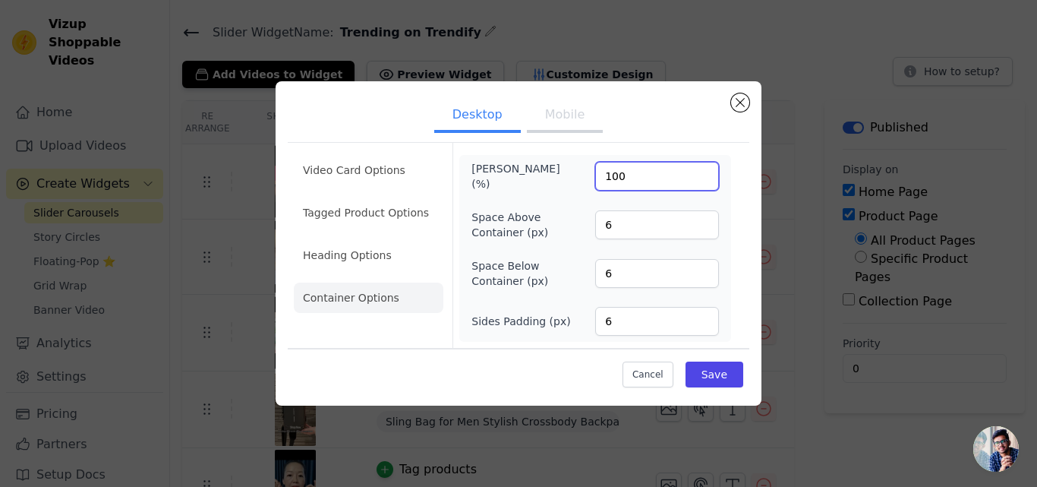
type input "100"
click at [703, 175] on input "100" at bounding box center [657, 176] width 124 height 29
click at [557, 128] on button "Mobile" at bounding box center [565, 115] width 76 height 33
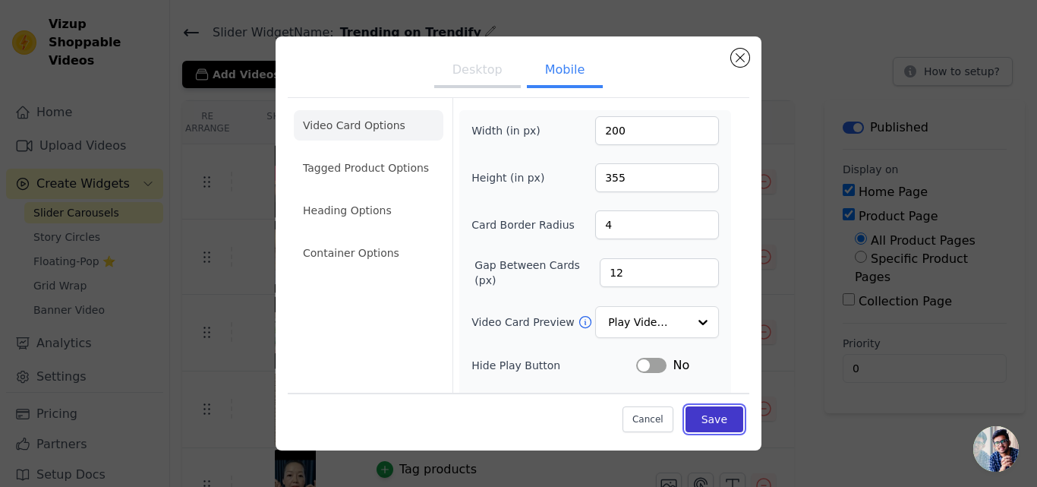
click at [699, 422] on button "Save" at bounding box center [715, 419] width 58 height 26
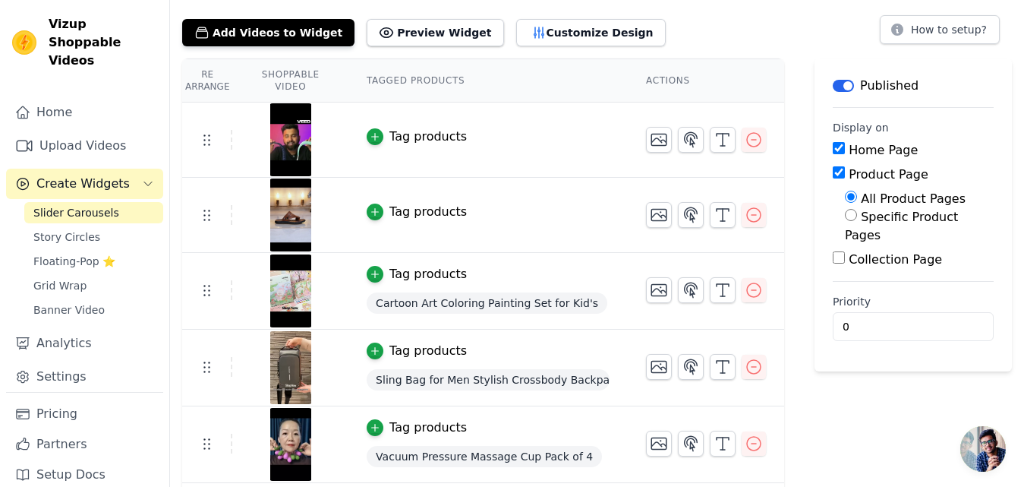
scroll to position [82, 0]
